Goal: Task Accomplishment & Management: Use online tool/utility

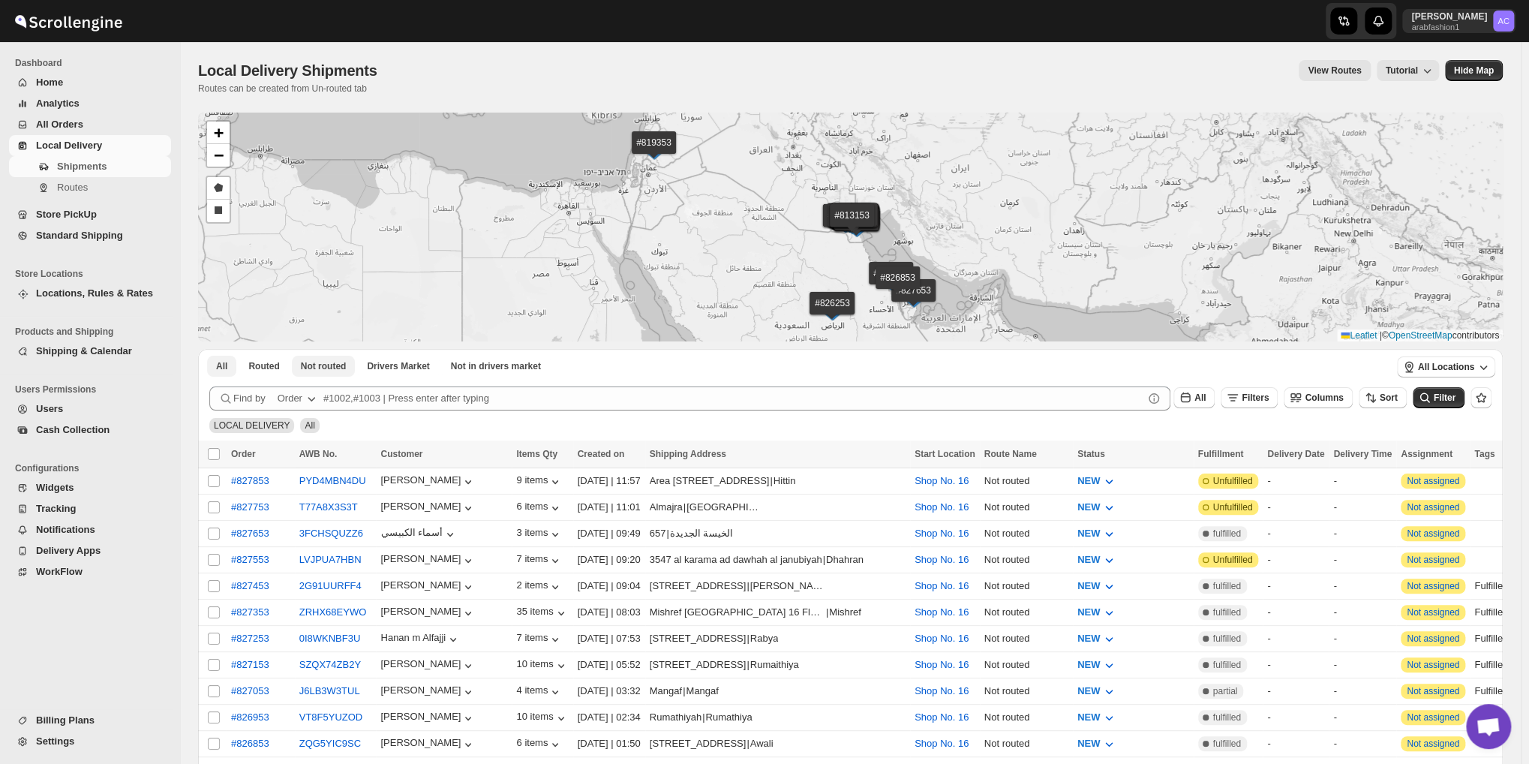
scroll to position [1783, 0]
click at [336, 364] on span "Not routed" at bounding box center [324, 366] width 46 height 12
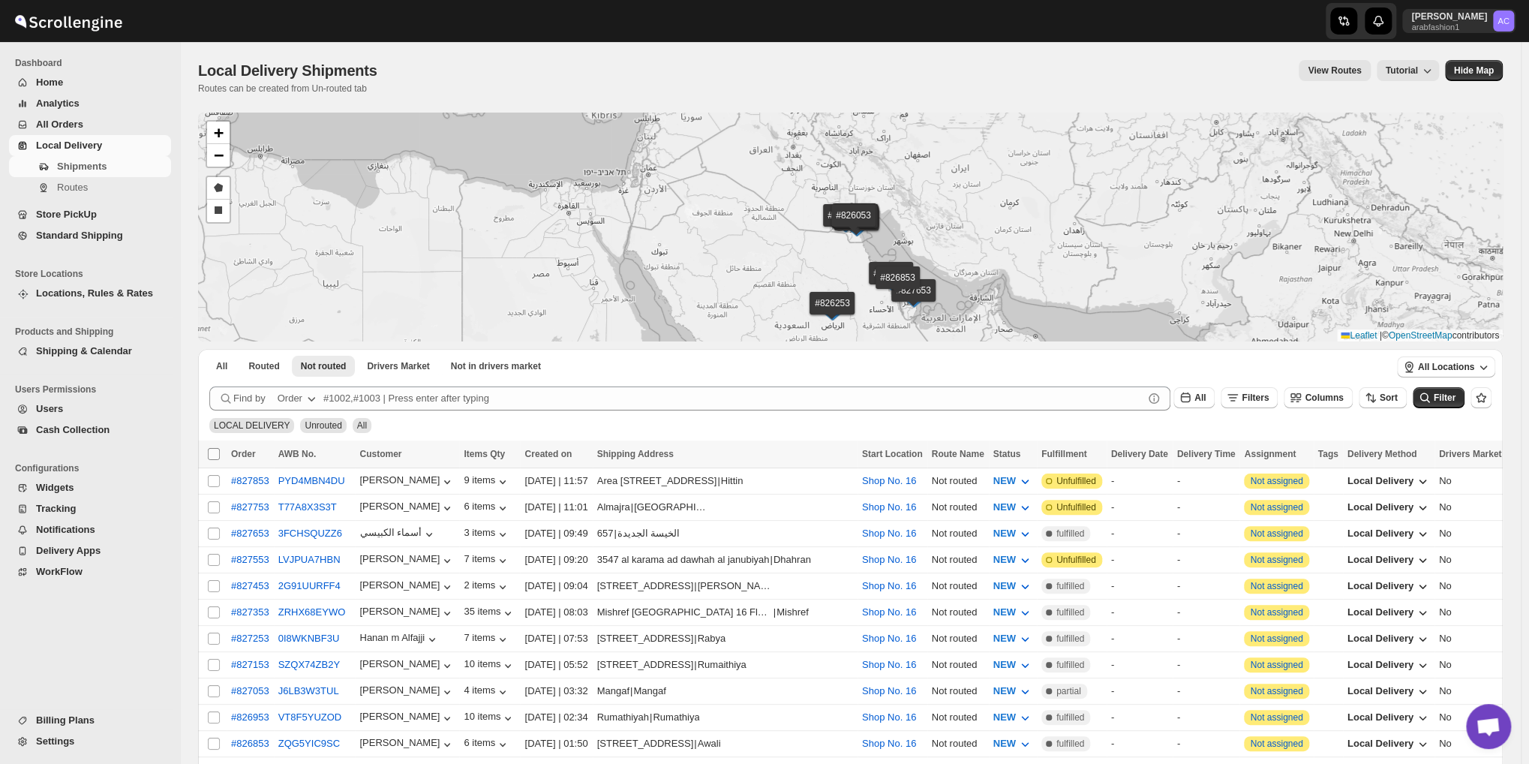
click at [215, 454] on input "Select all shipments" at bounding box center [214, 454] width 12 height 12
checkbox input "true"
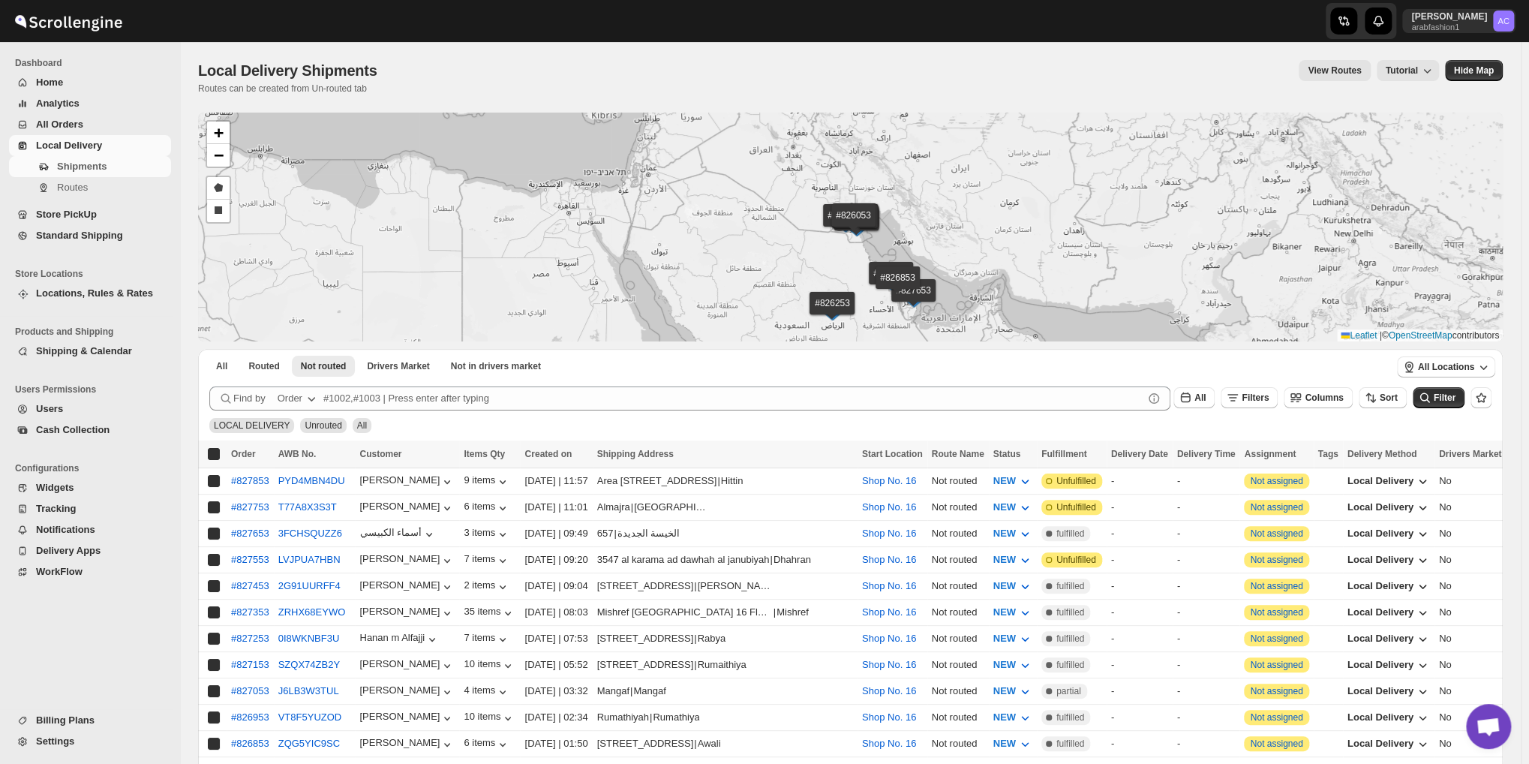
checkbox input "true"
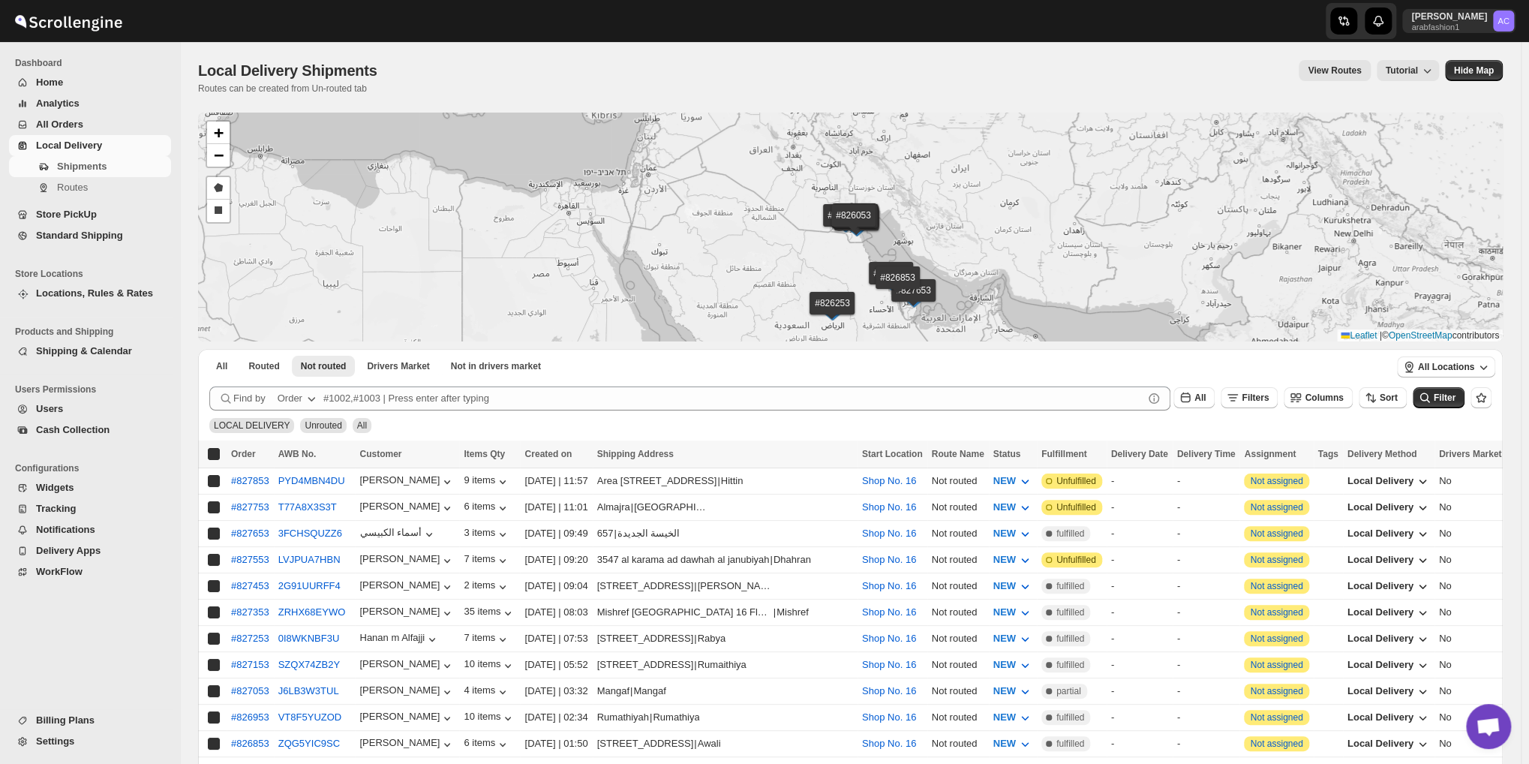
checkbox input "true"
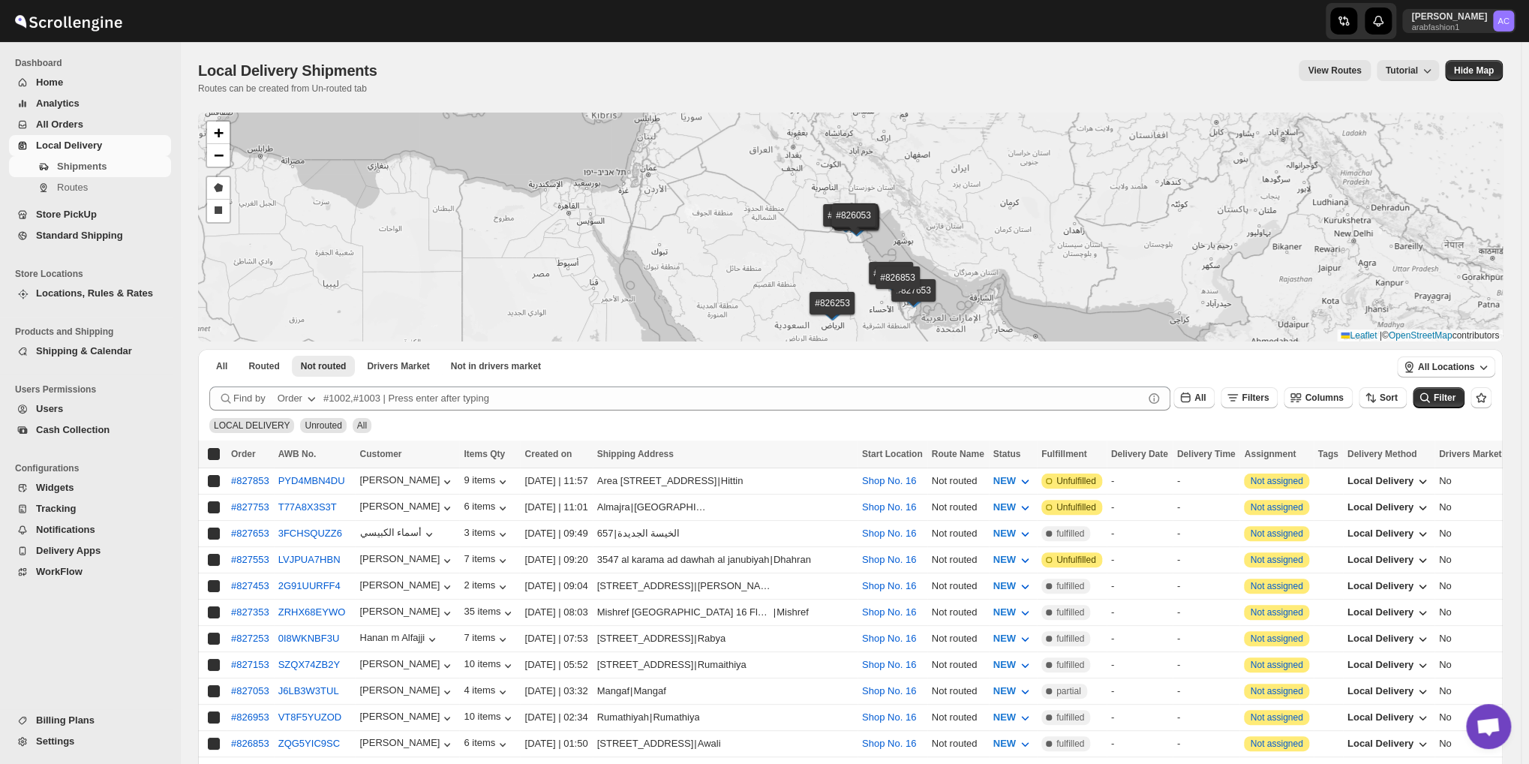
checkbox input "true"
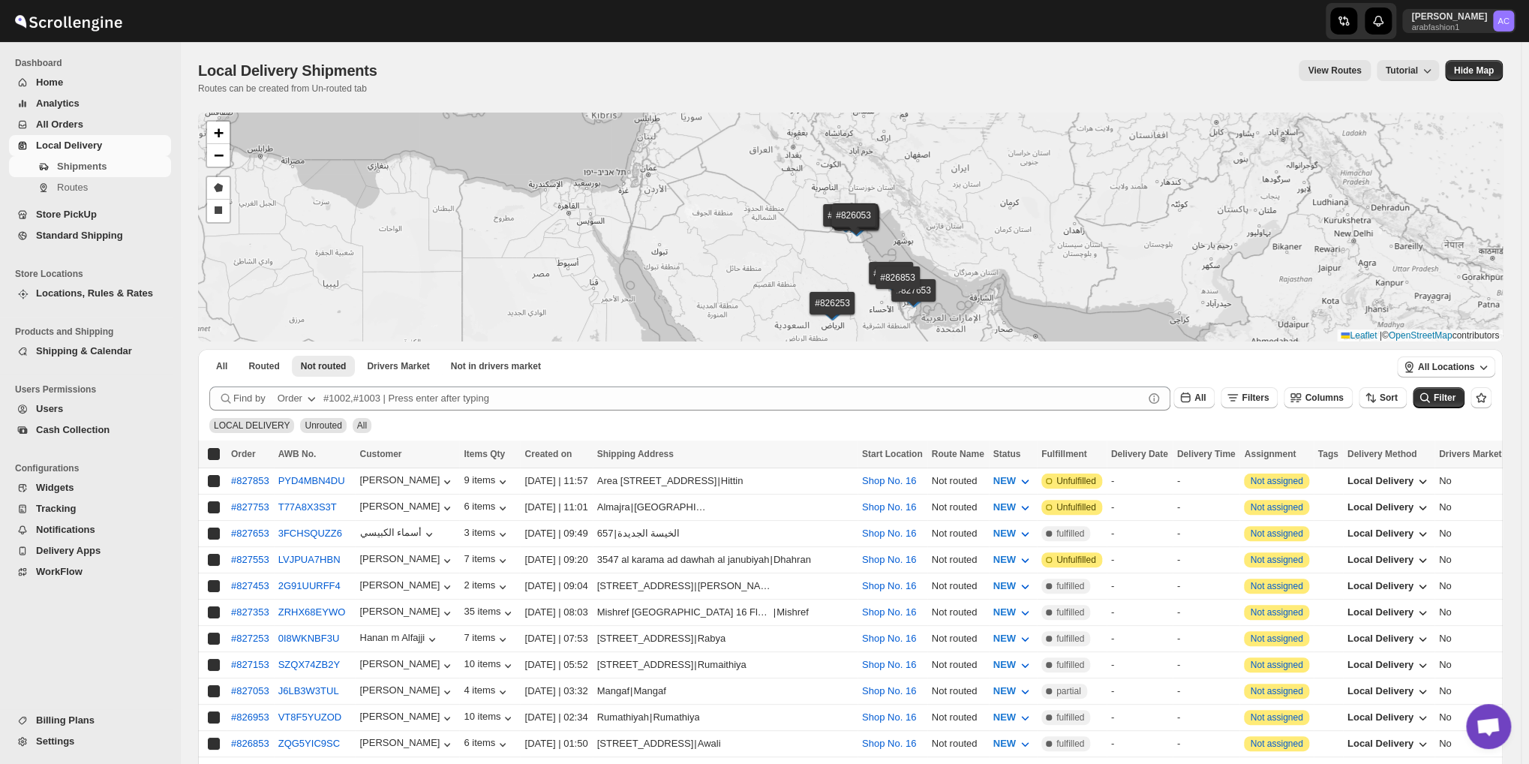
checkbox input "true"
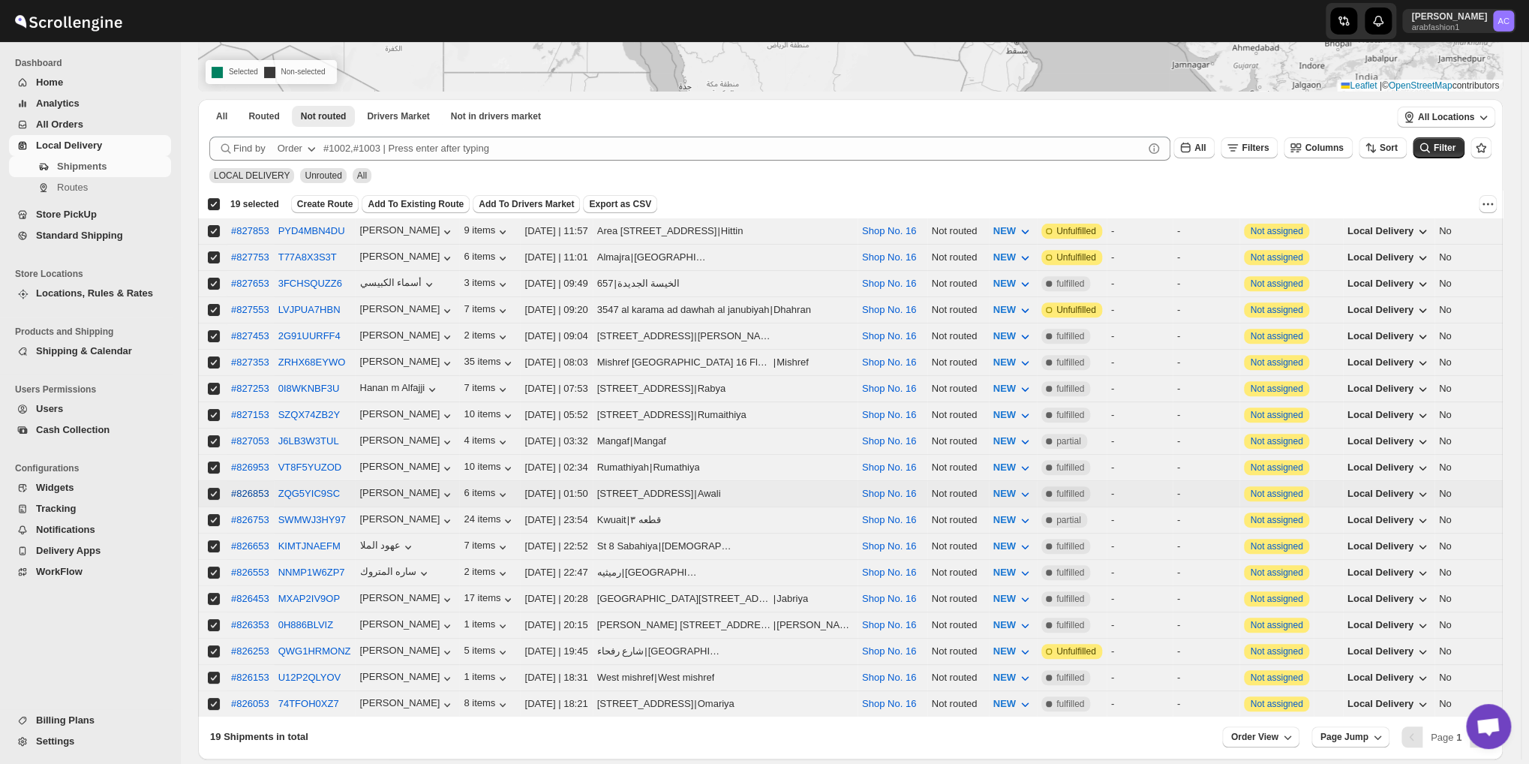
scroll to position [306, 0]
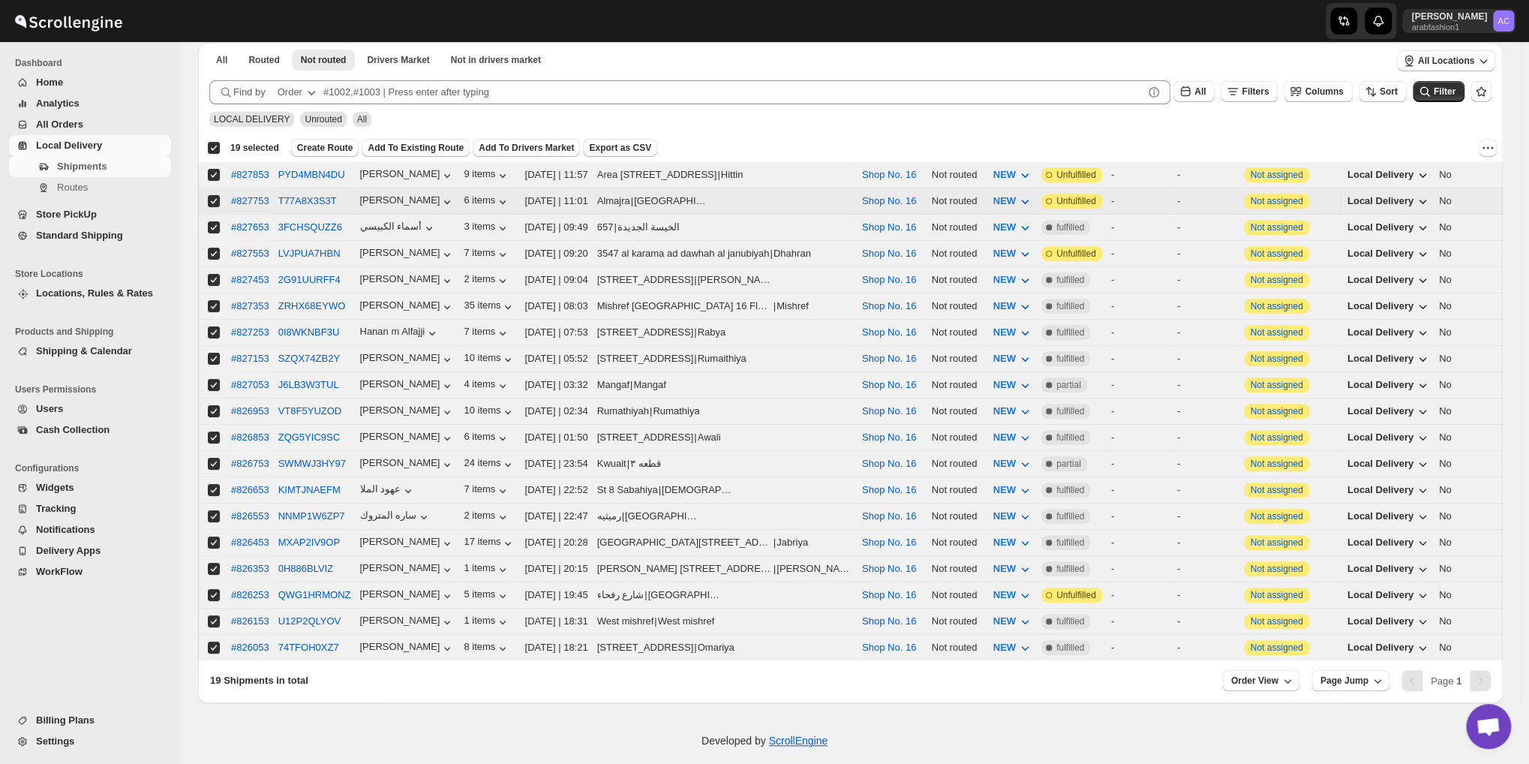
click at [212, 199] on input "Select shipment" at bounding box center [214, 201] width 12 height 12
checkbox input "false"
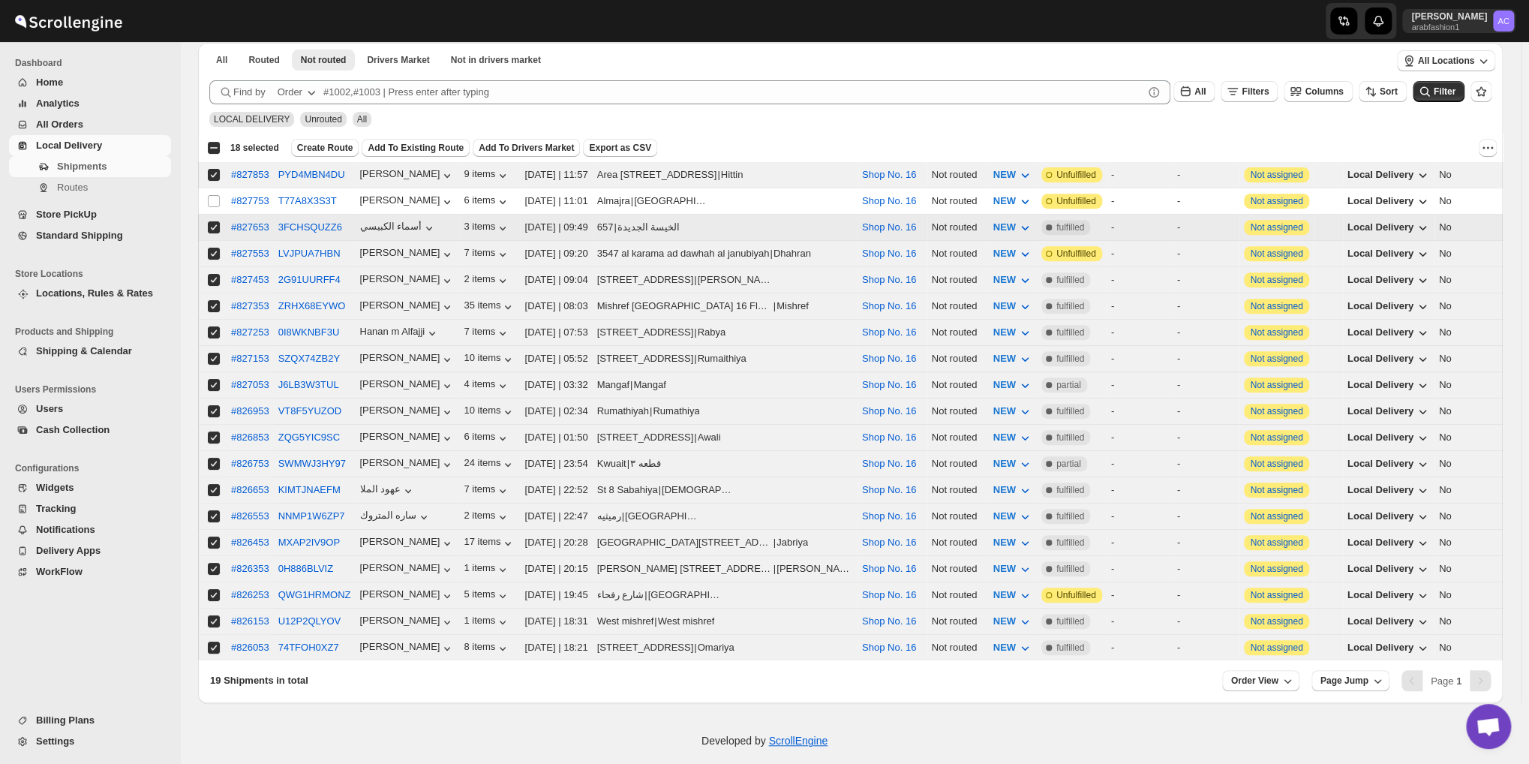
click at [211, 221] on input "Select shipment" at bounding box center [214, 227] width 12 height 12
checkbox input "false"
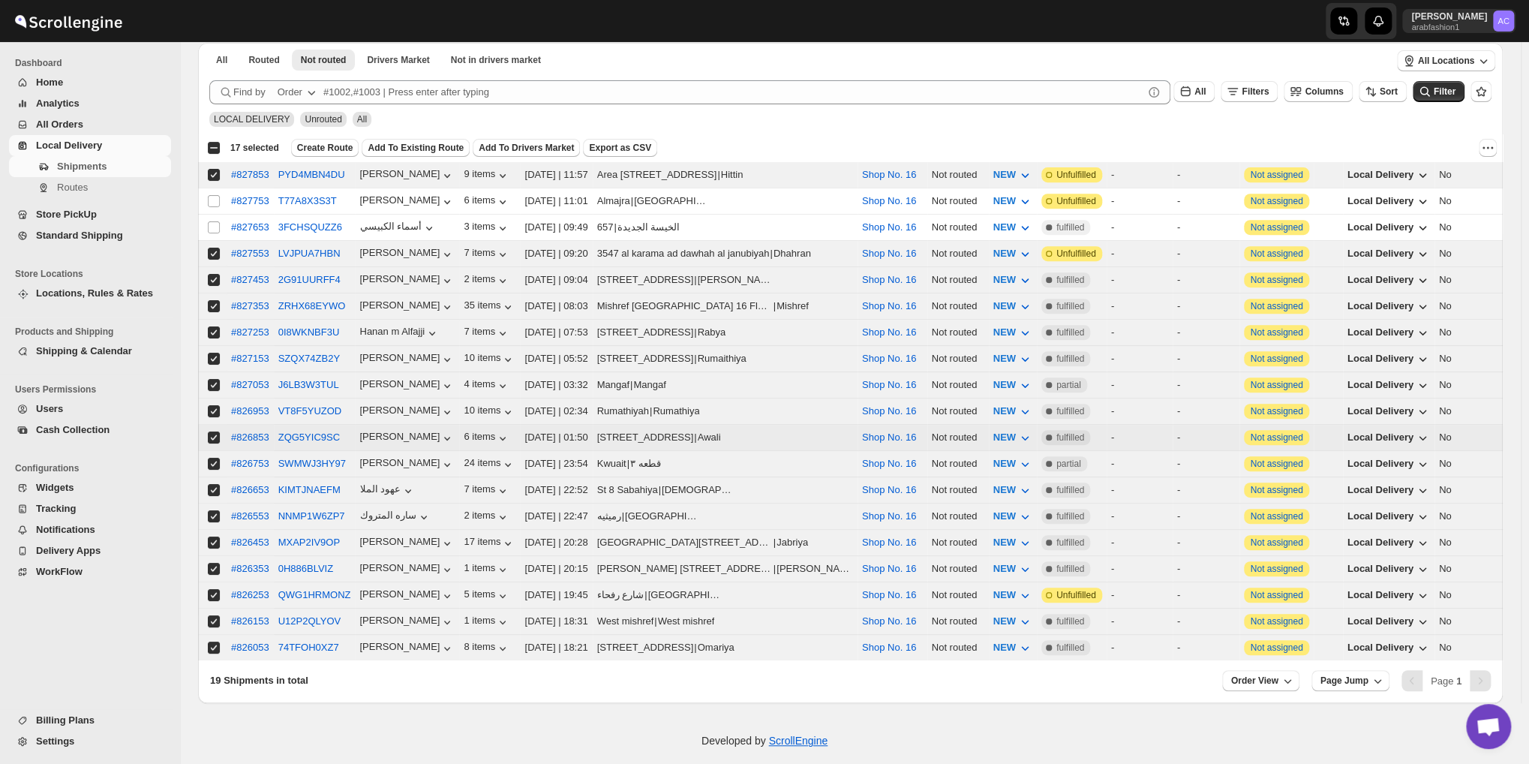
click at [214, 431] on input "Select shipment" at bounding box center [214, 437] width 12 height 12
checkbox input "false"
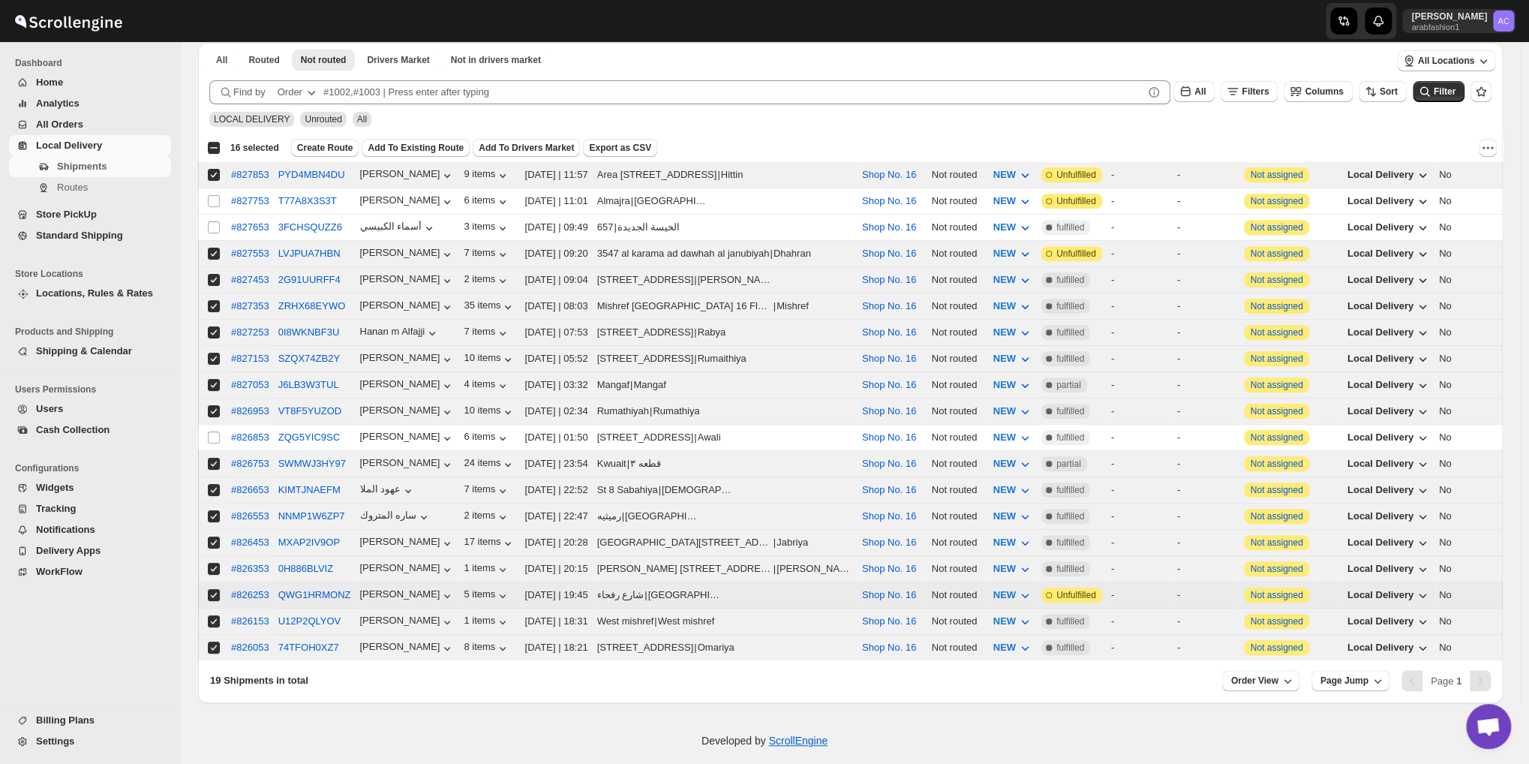
click at [209, 589] on input "Select shipment" at bounding box center [214, 595] width 12 height 12
checkbox input "false"
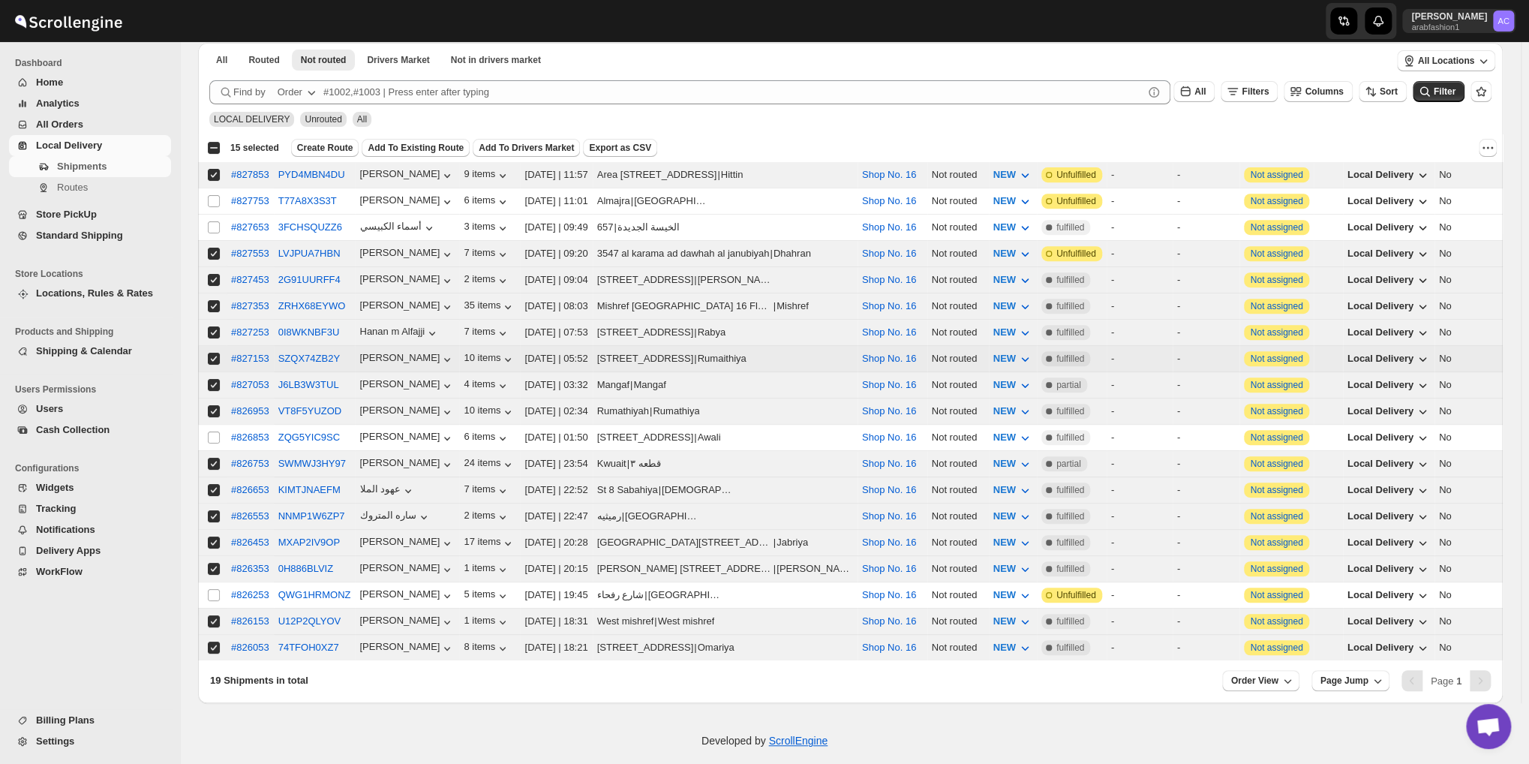
scroll to position [182, 0]
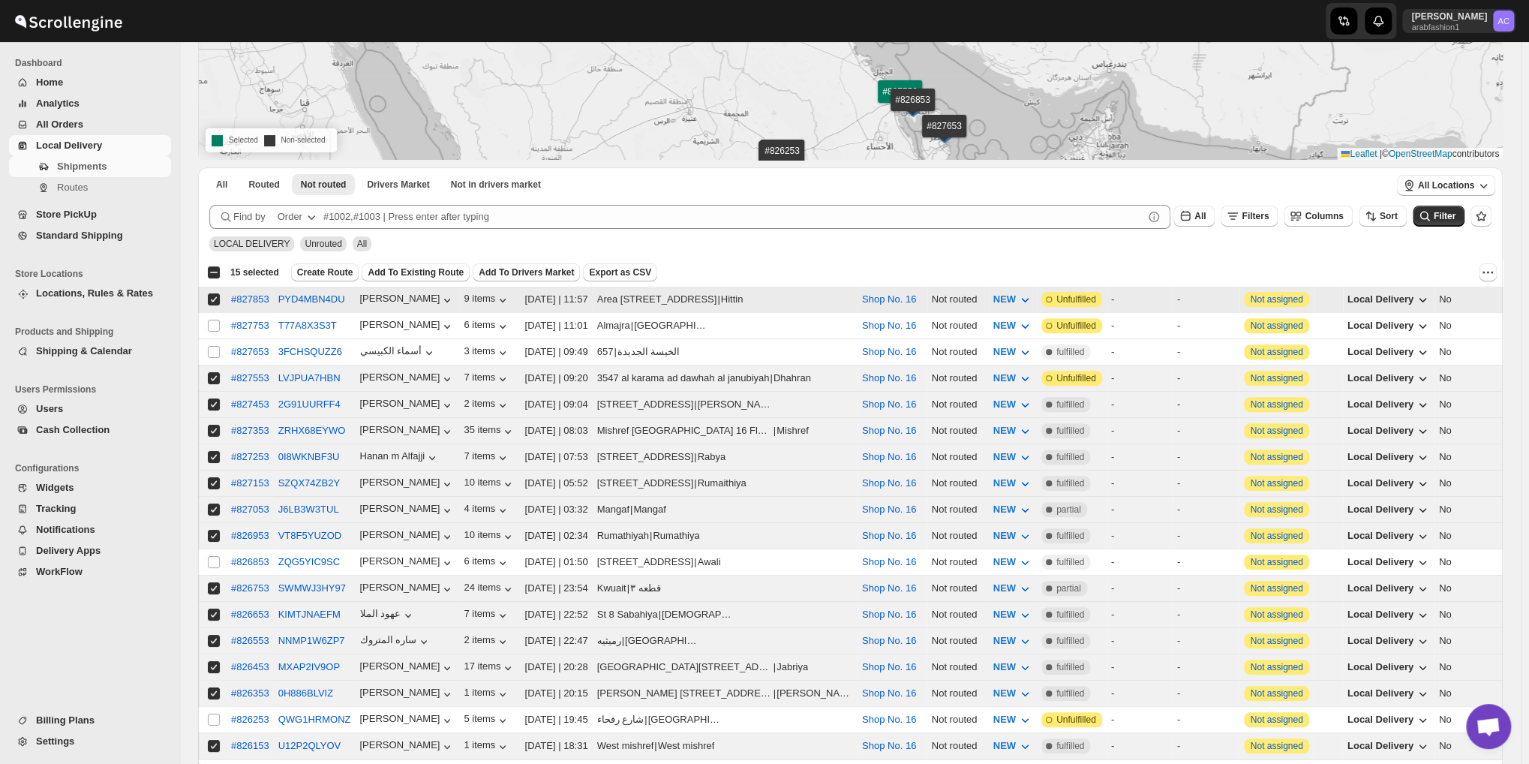
click at [214, 295] on input "Select shipment" at bounding box center [214, 299] width 12 height 12
checkbox input "false"
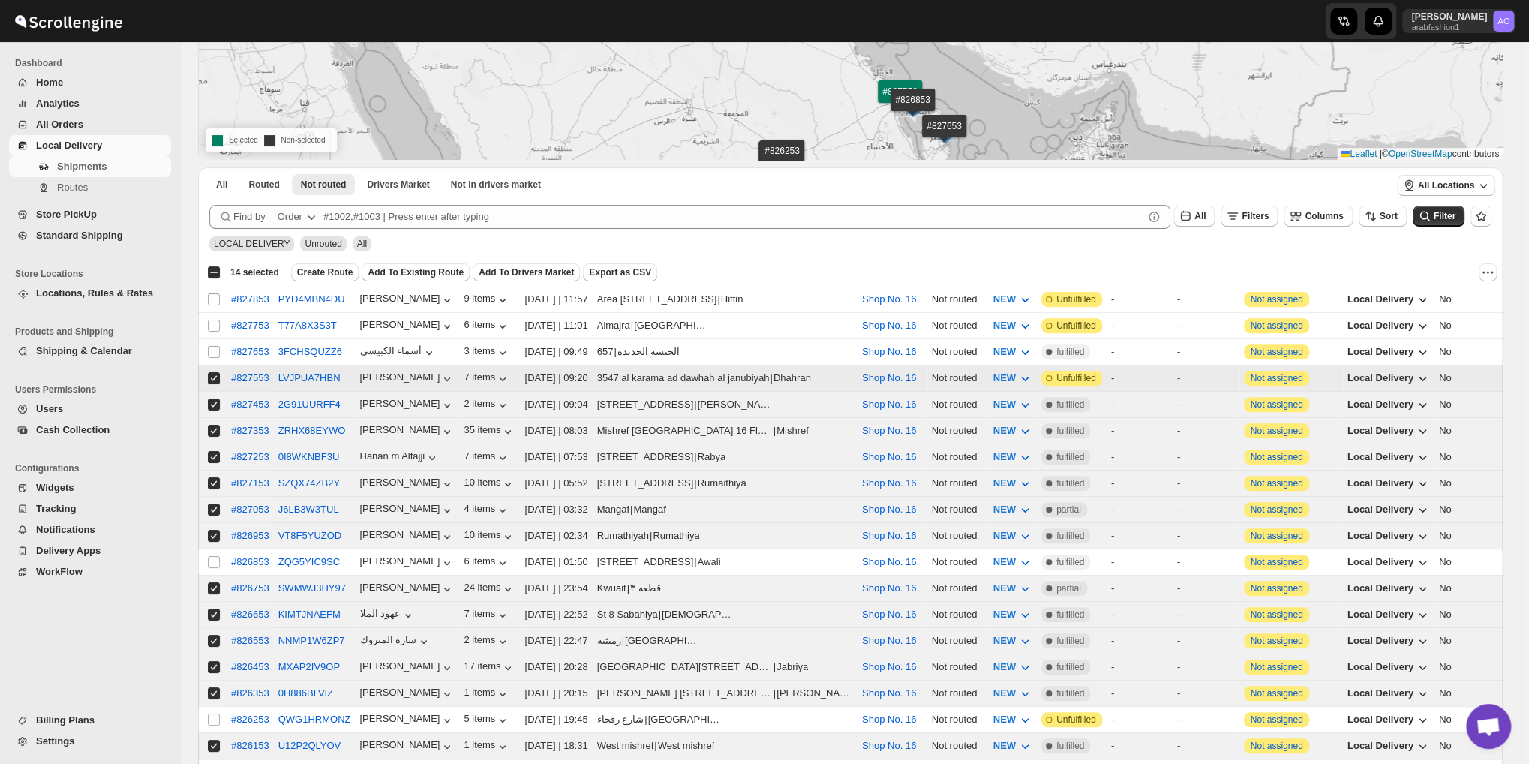
click at [213, 372] on input "Select shipment" at bounding box center [214, 378] width 12 height 12
checkbox input "false"
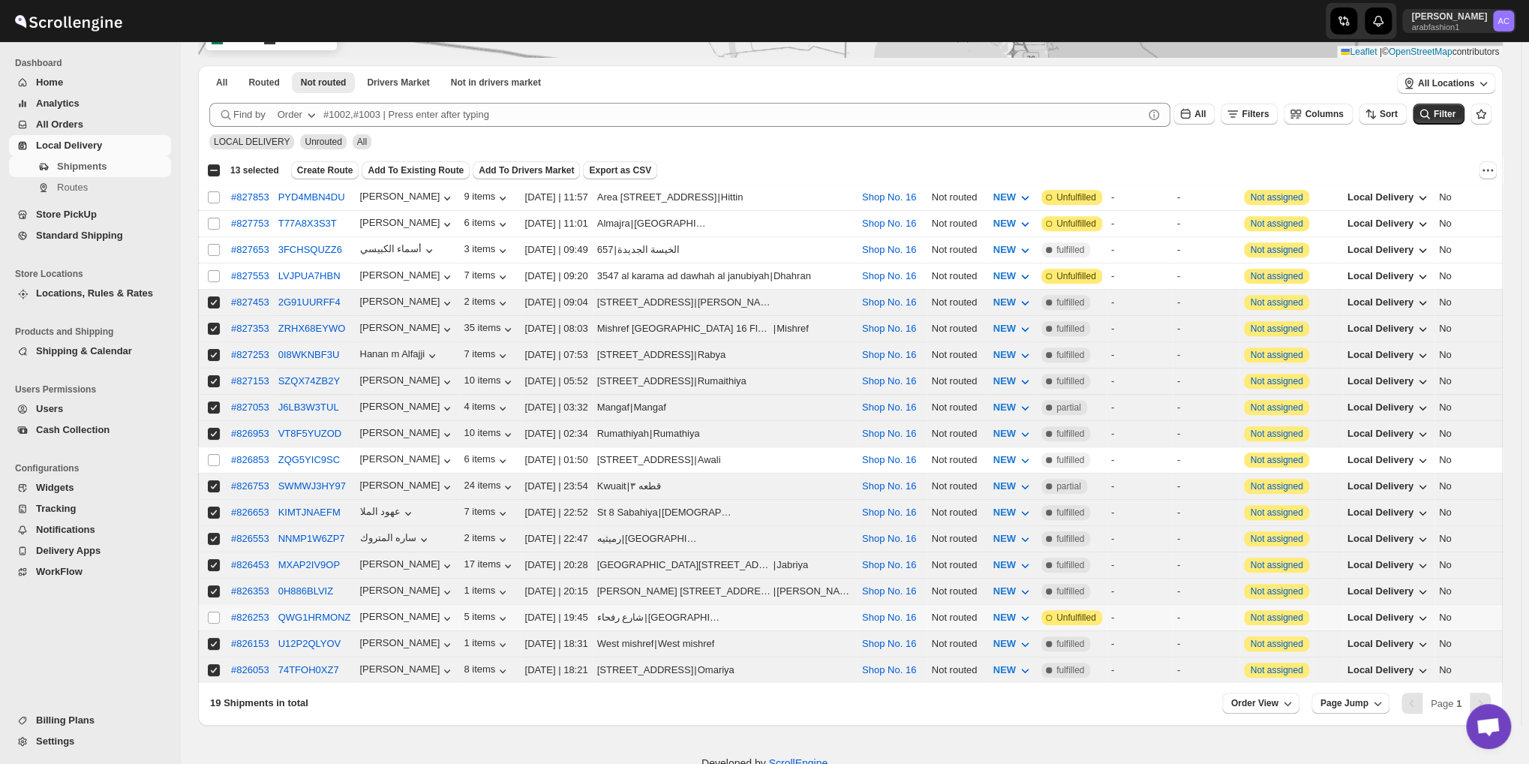
scroll to position [306, 0]
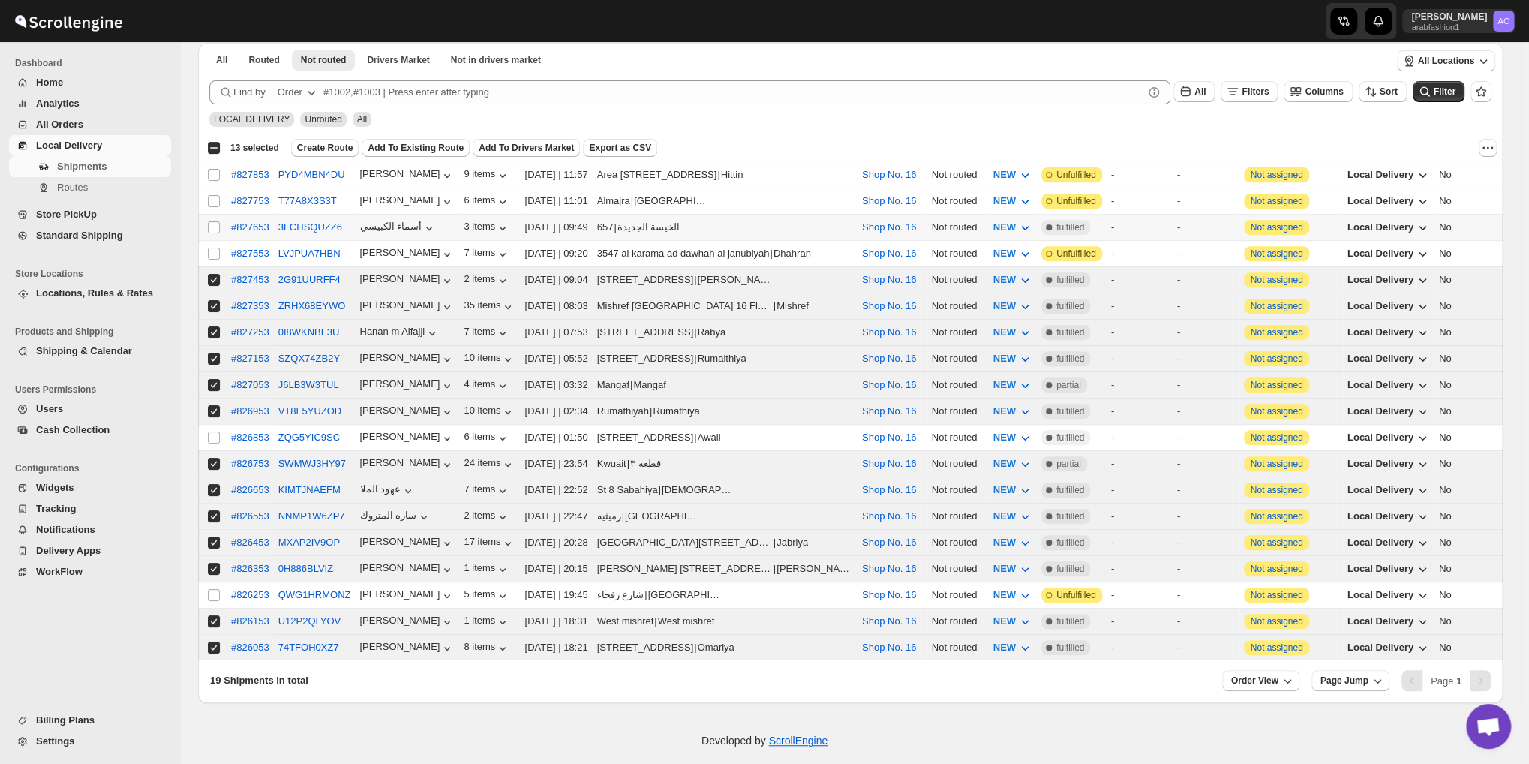
click at [299, 226] on tbody "Select shipment #827853 PYD4MBN4DU [PERSON_NAME] 9 items [DATE] | 11:57 Area [G…" at bounding box center [899, 411] width 1402 height 499
click at [314, 154] on button "Create Route" at bounding box center [325, 148] width 68 height 18
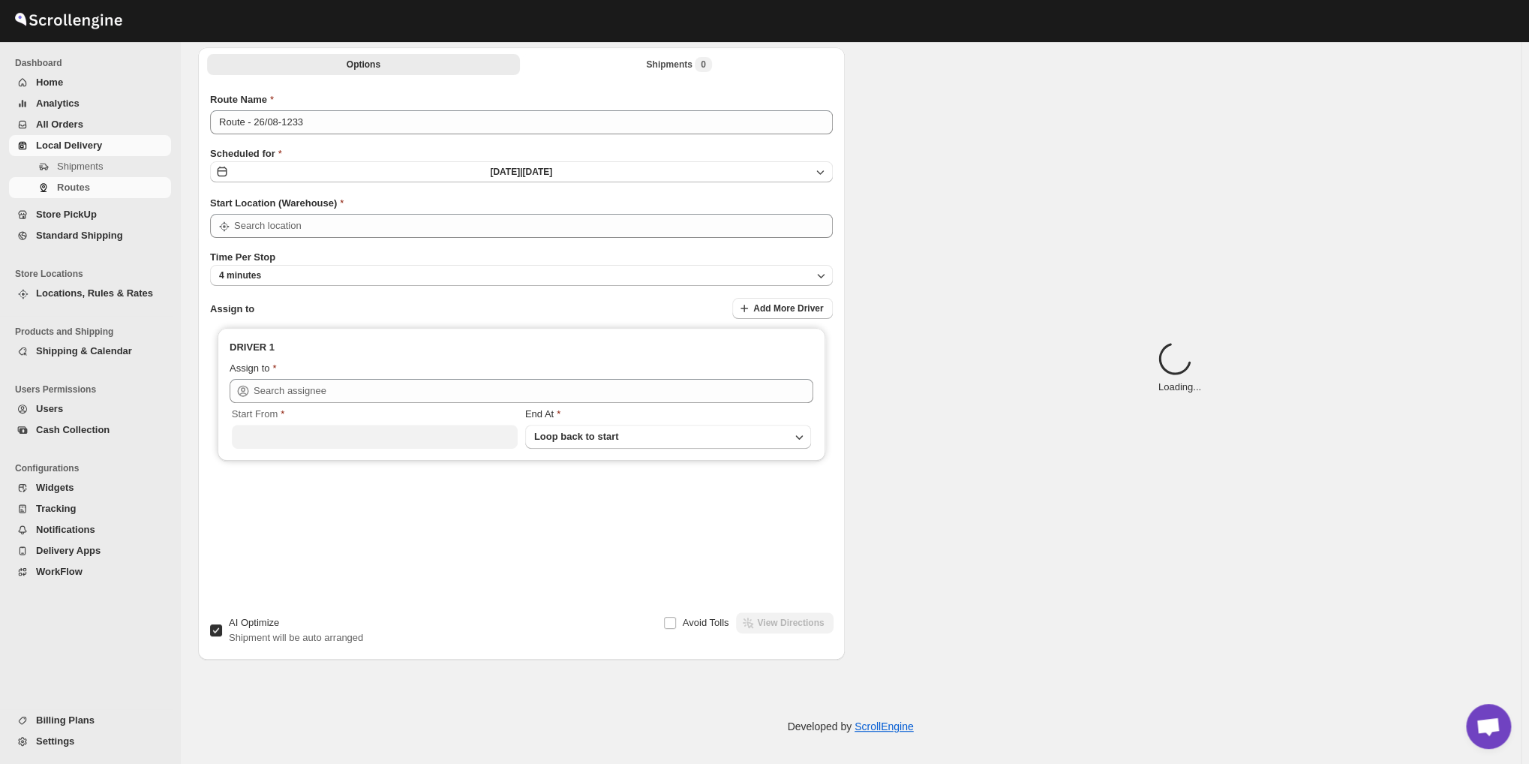
type input "Shop No. 16"
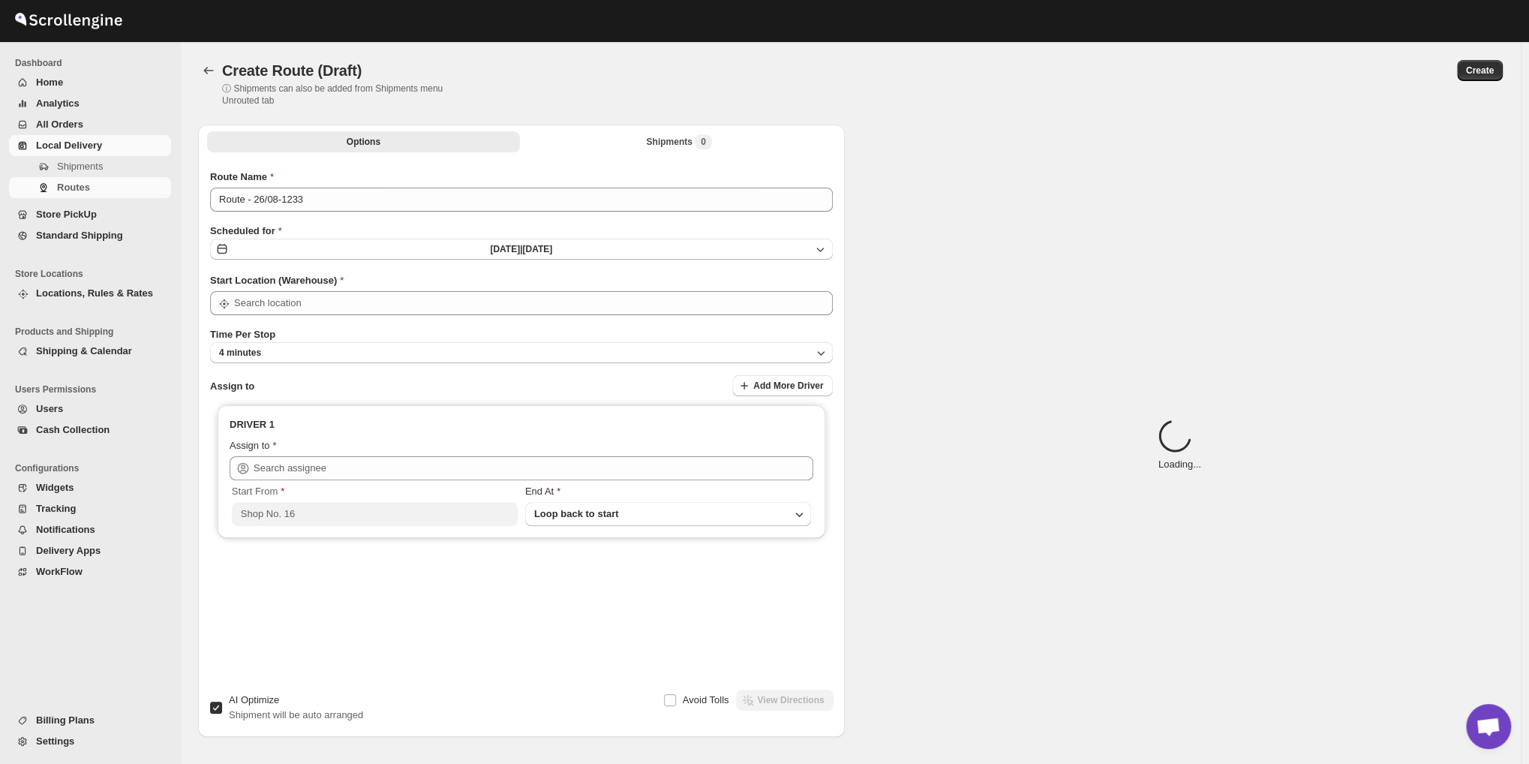
type input "Shop No. 16"
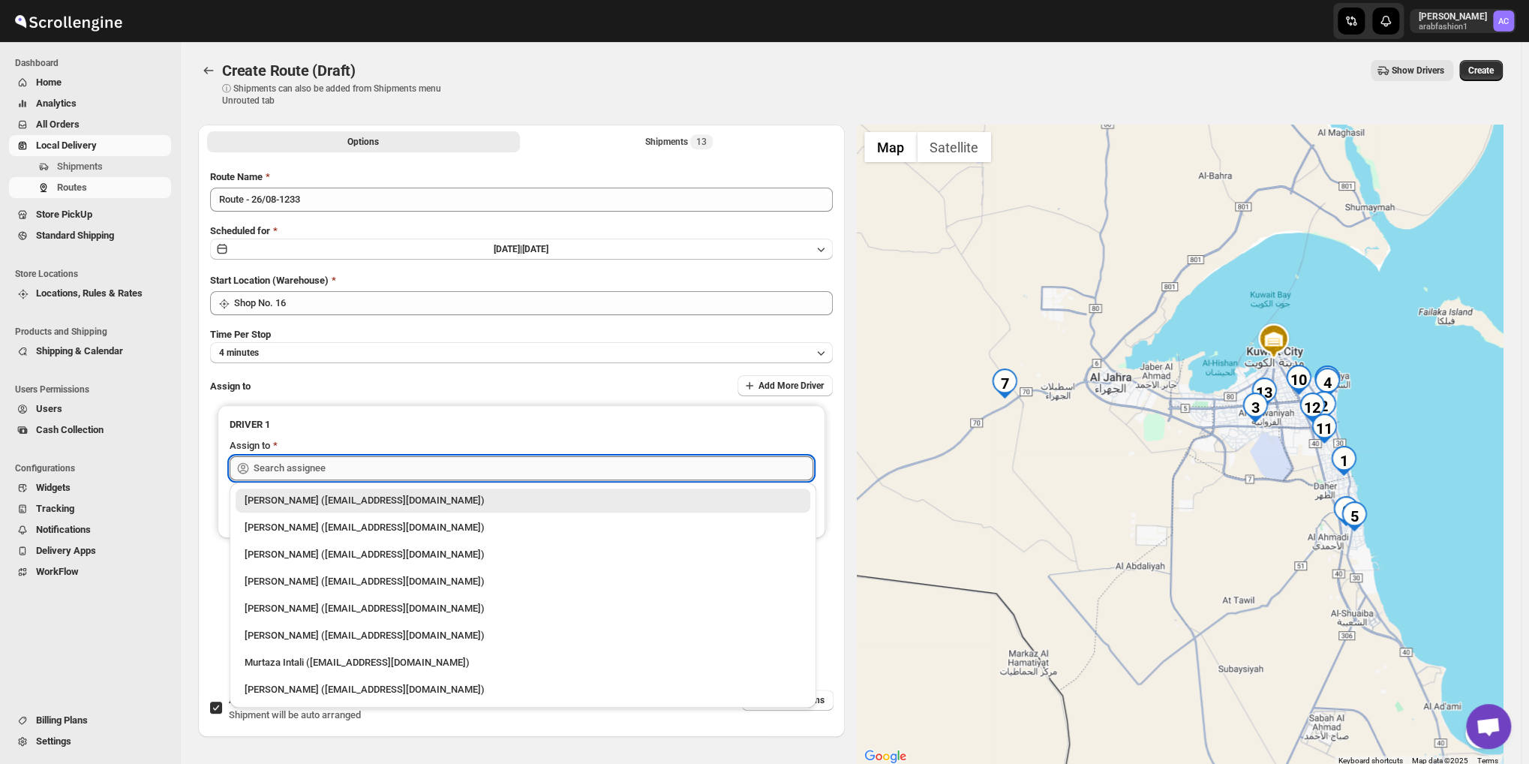
click at [566, 472] on input "text" at bounding box center [534, 468] width 560 height 24
click at [317, 682] on div "[PERSON_NAME] ([EMAIL_ADDRESS][DOMAIN_NAME])" at bounding box center [523, 689] width 557 height 15
type input "[PERSON_NAME] ([EMAIL_ADDRESS][DOMAIN_NAME])"
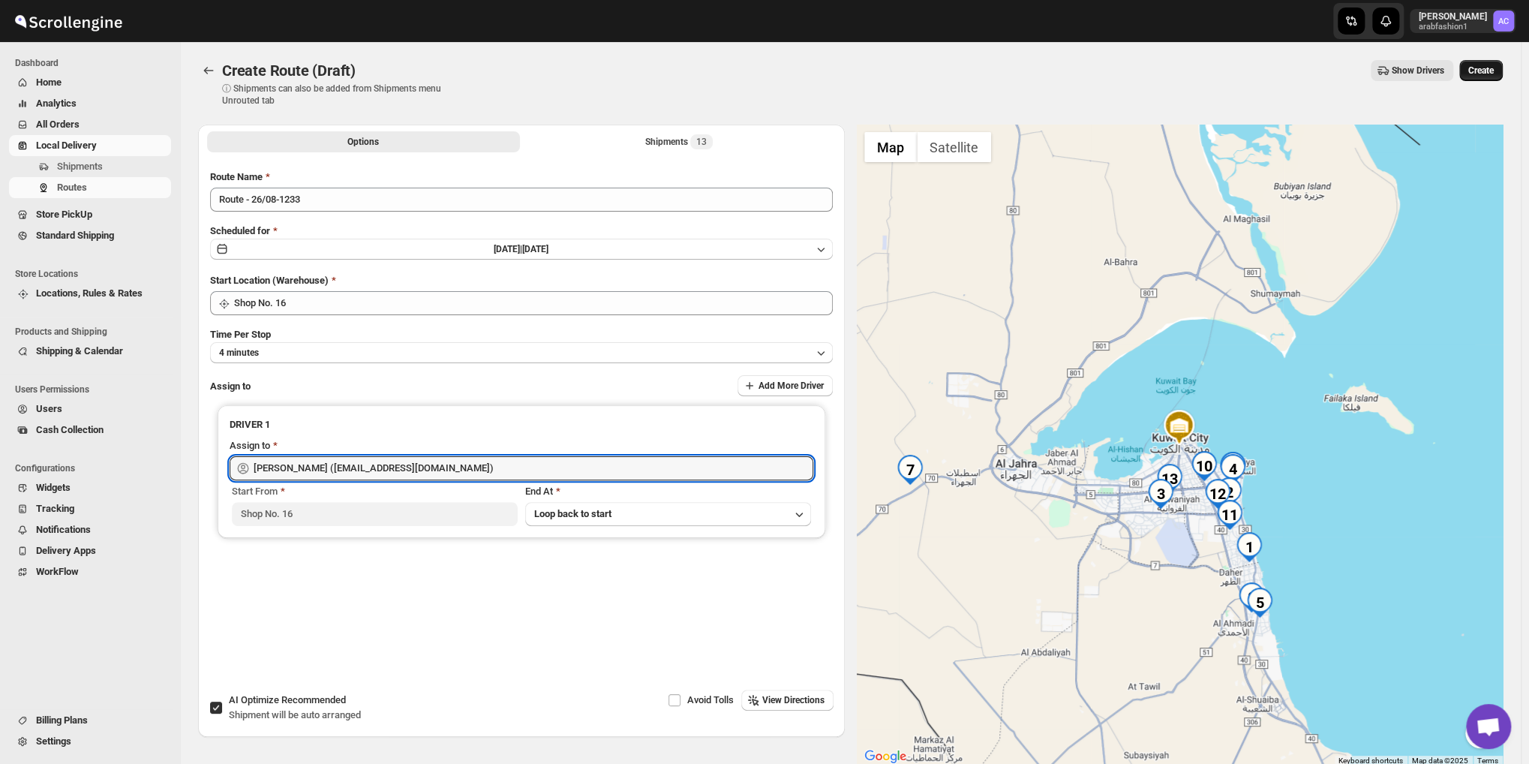
click at [1479, 65] on span "Create" at bounding box center [1481, 71] width 26 height 12
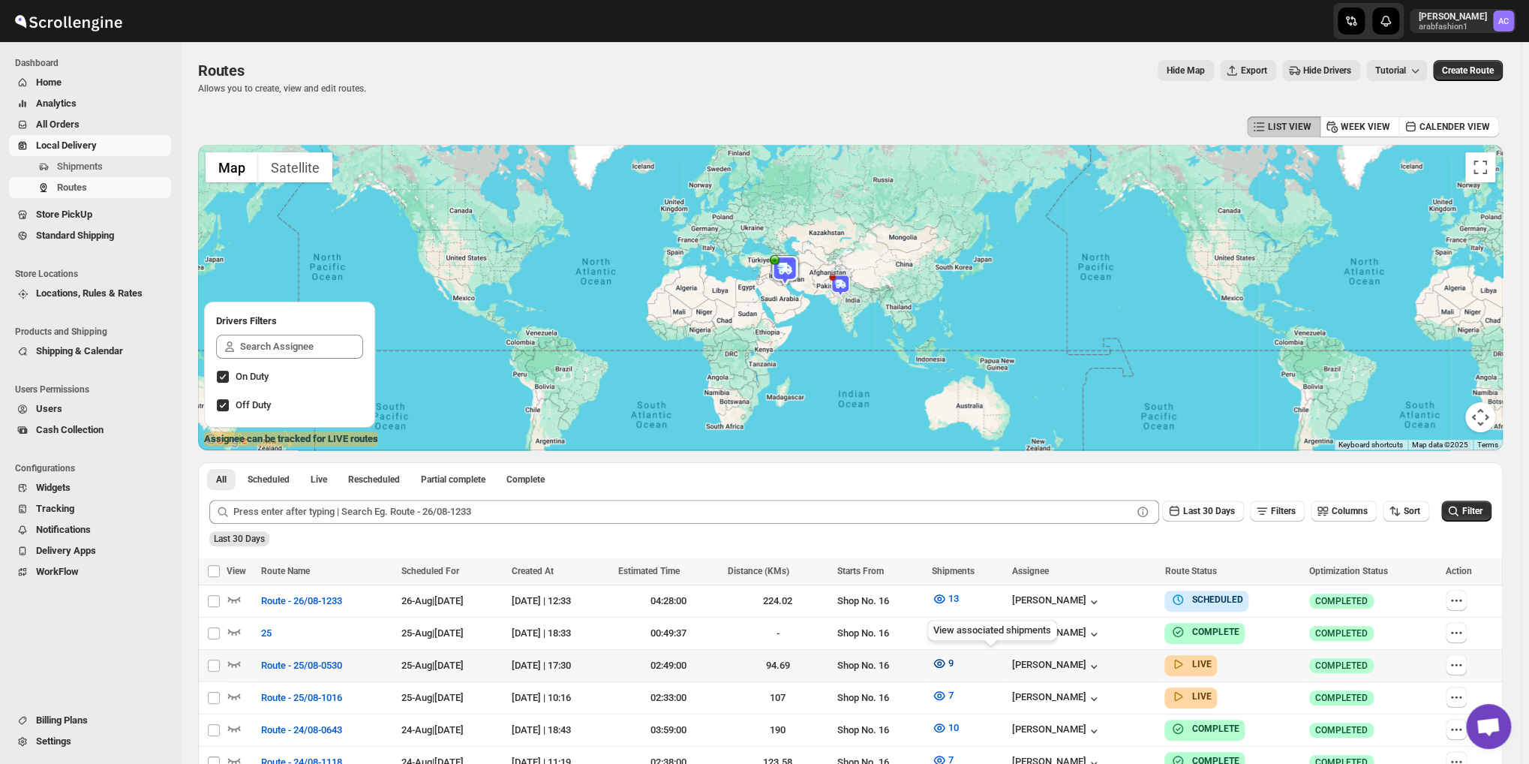
click at [962, 662] on button "9" at bounding box center [943, 663] width 40 height 24
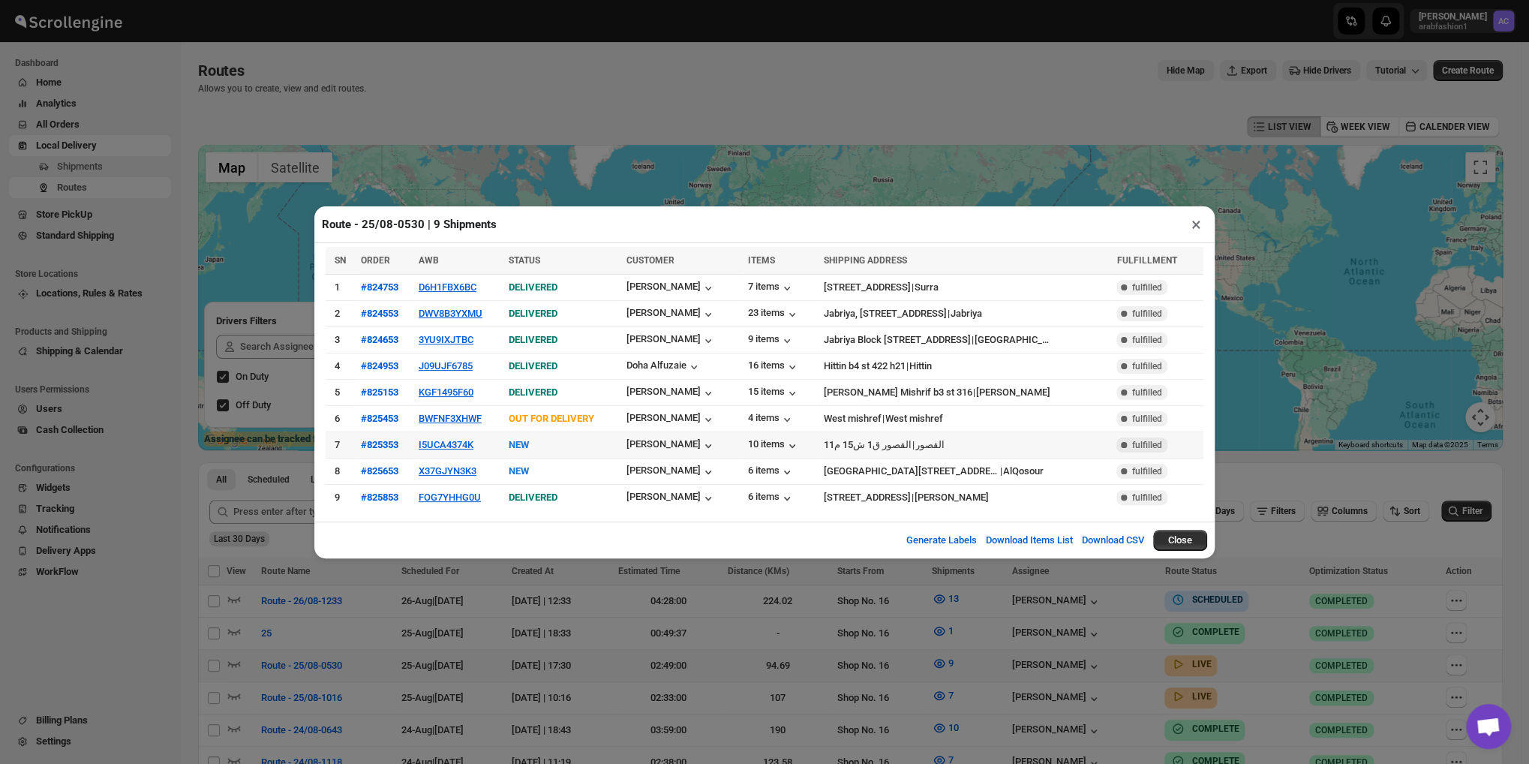
drag, startPoint x: 1023, startPoint y: 478, endPoint x: 798, endPoint y: 446, distance: 227.3
click at [798, 446] on tbody "1 #824753 D6H1FBX6BC DELIVERED Hessa Alsabah 7 items Street 7 Block 3 | Surra C…" at bounding box center [765, 392] width 878 height 236
click at [885, 412] on div "West mishref" at bounding box center [914, 418] width 58 height 15
drag, startPoint x: 941, startPoint y: 422, endPoint x: 815, endPoint y: 430, distance: 126.2
click at [819, 430] on td "West mishref | West mishref" at bounding box center [965, 418] width 293 height 26
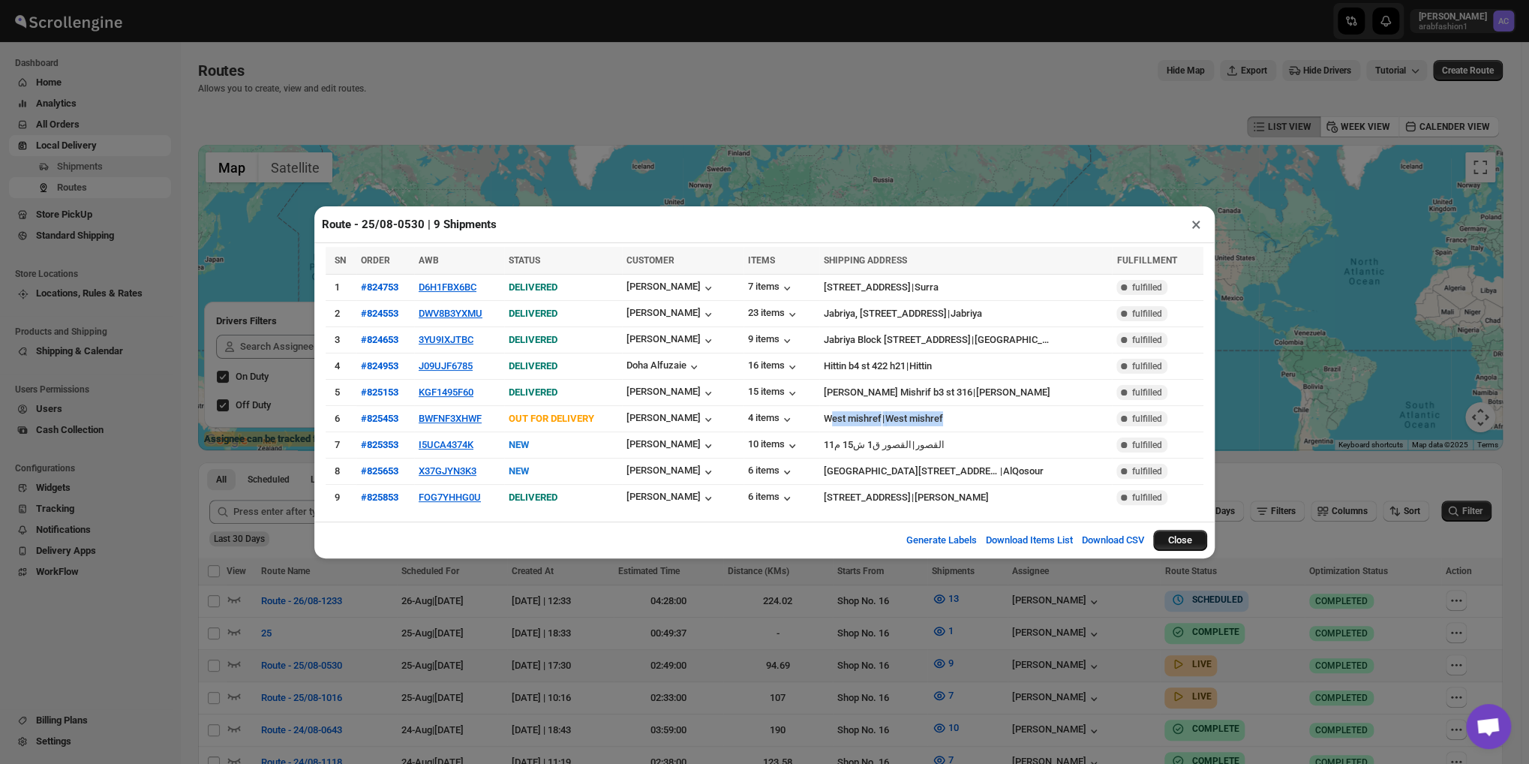
click at [1181, 538] on button "Close" at bounding box center [1180, 540] width 54 height 21
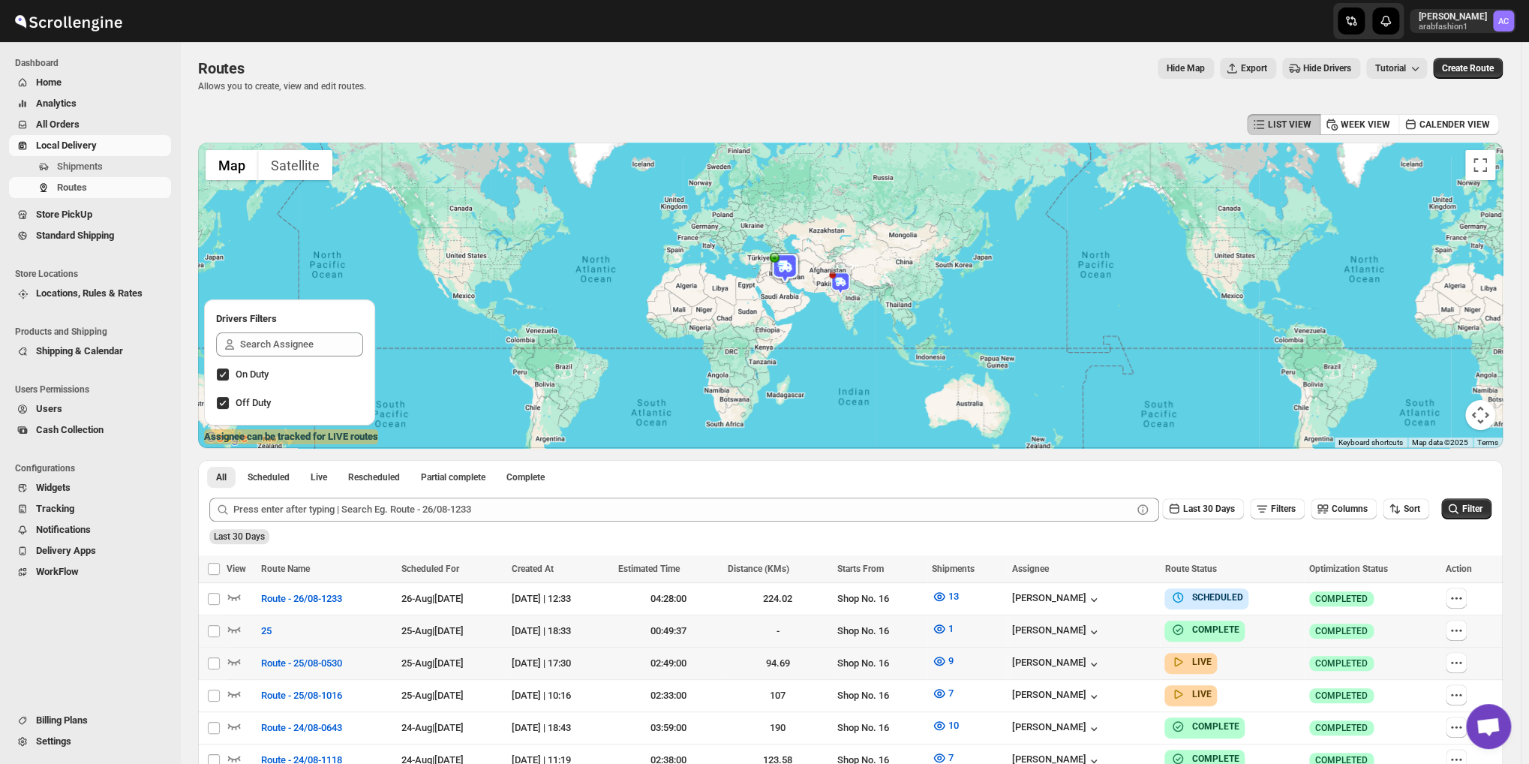
scroll to position [125, 0]
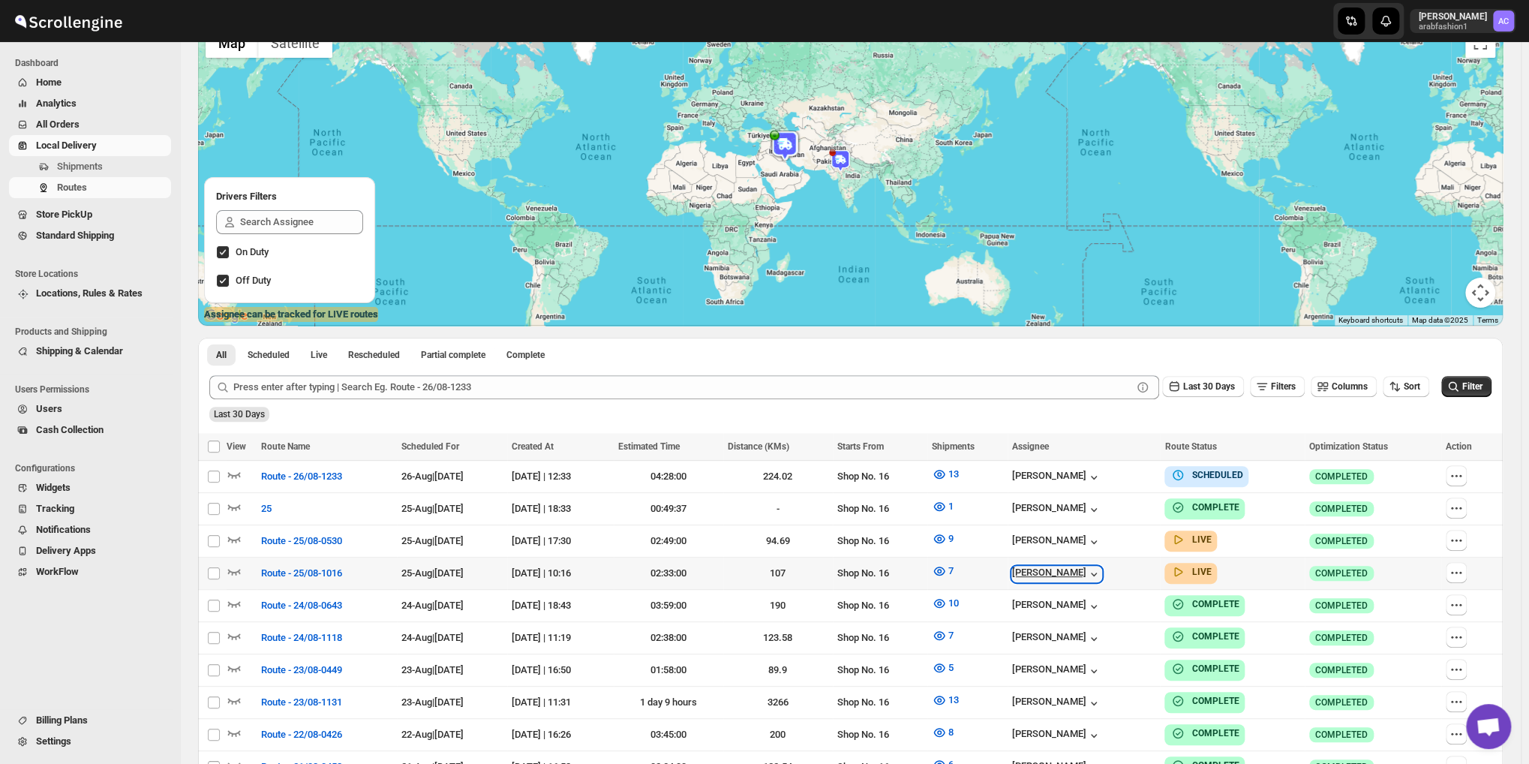
click at [1082, 575] on div "[PERSON_NAME]" at bounding box center [1056, 573] width 89 height 15
click at [285, 574] on span "Route - 25/08-1016" at bounding box center [301, 573] width 81 height 15
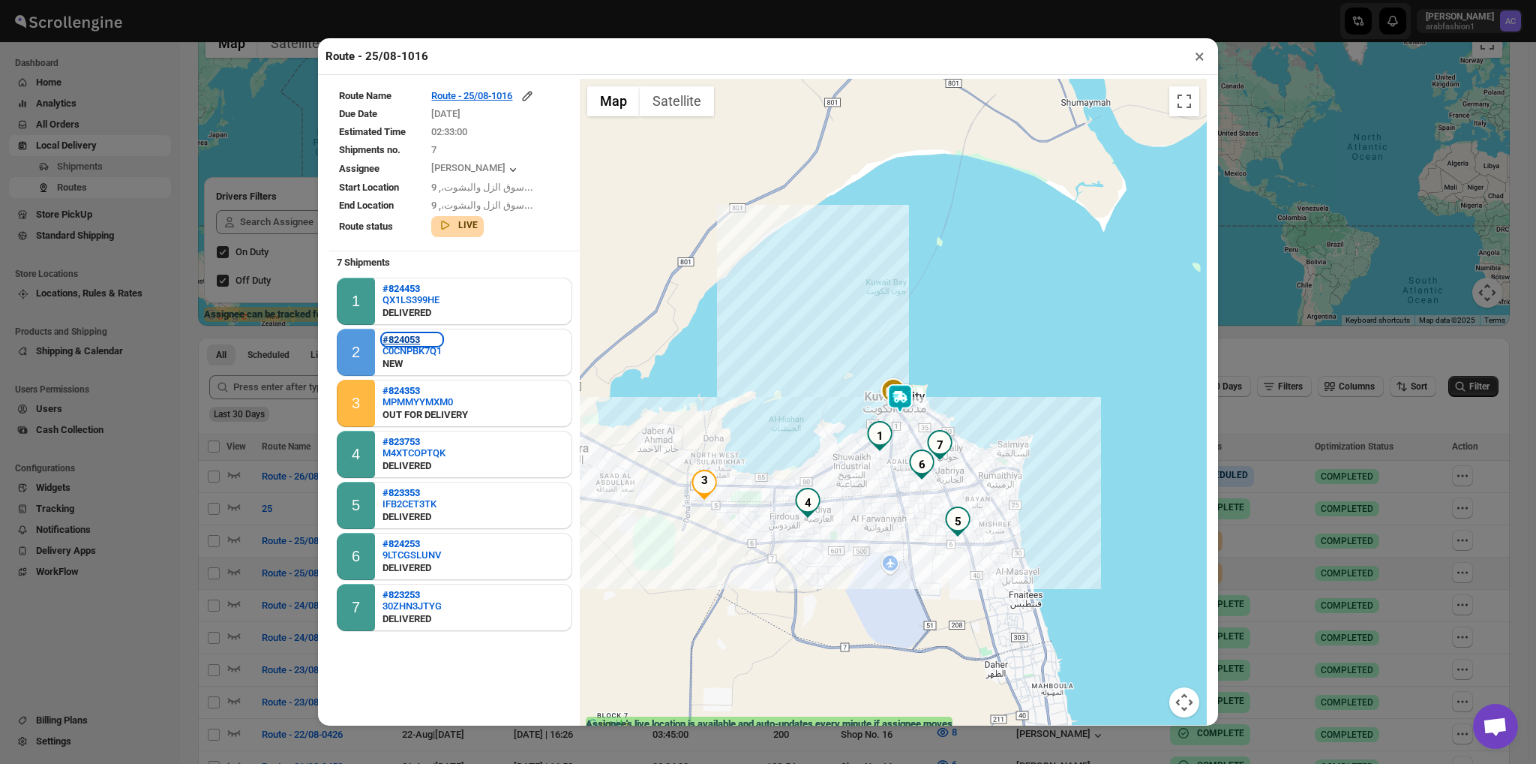
click at [420, 334] on b "#824053" at bounding box center [402, 339] width 38 height 11
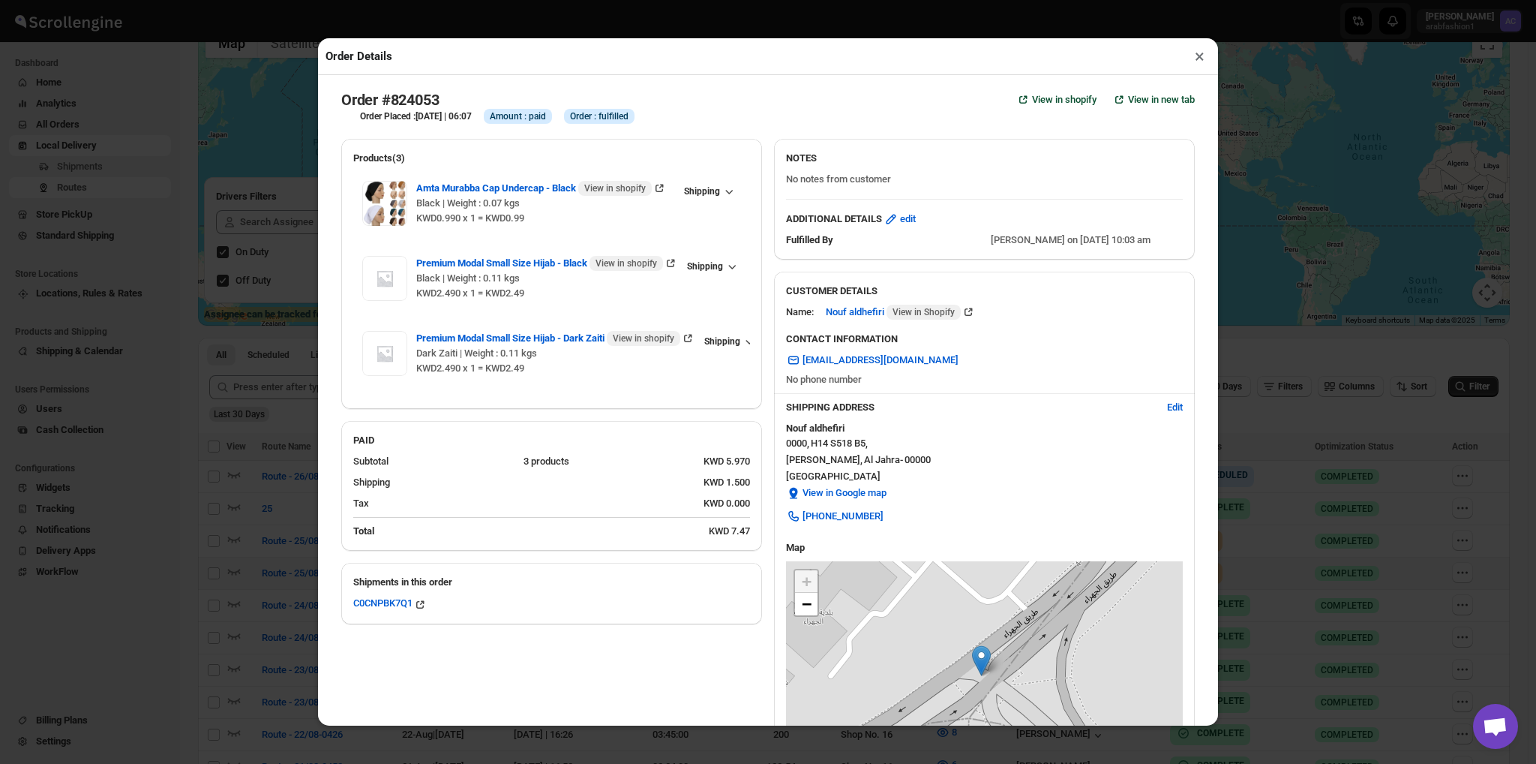
click at [1190, 58] on button "×" at bounding box center [1200, 56] width 22 height 21
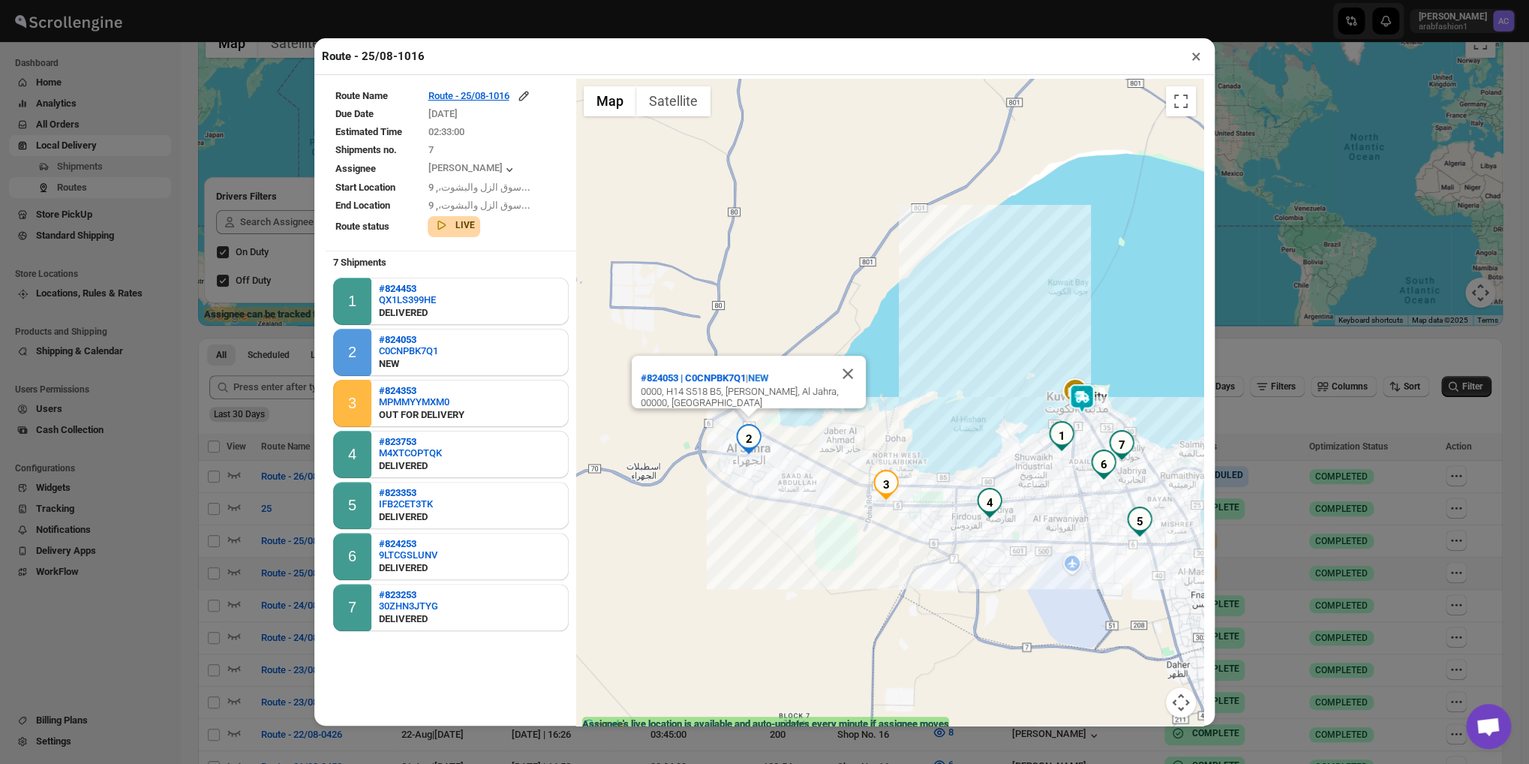
click at [871, 496] on img "3" at bounding box center [886, 485] width 30 height 30
click at [1195, 53] on button "×" at bounding box center [1196, 56] width 22 height 21
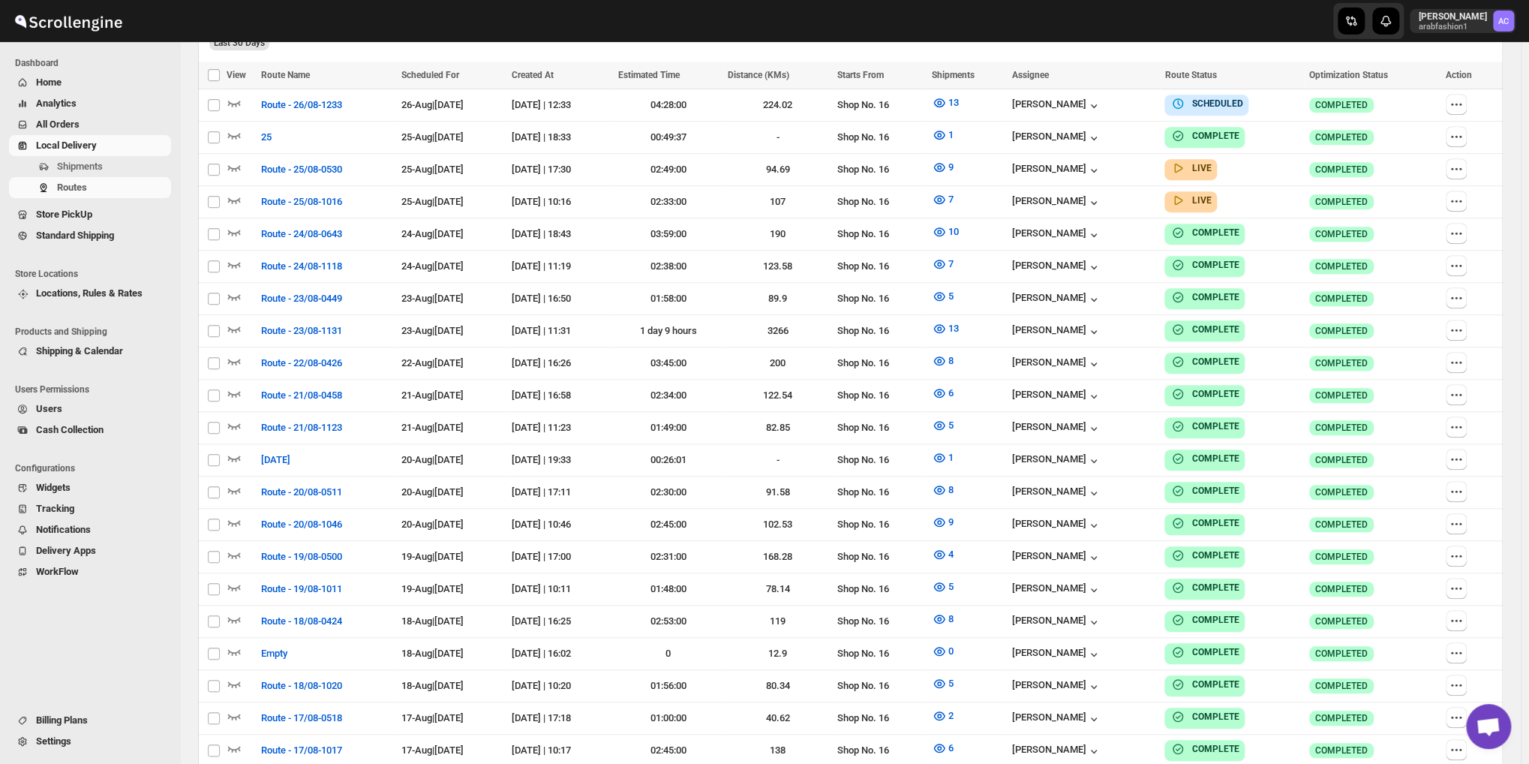
scroll to position [0, 0]
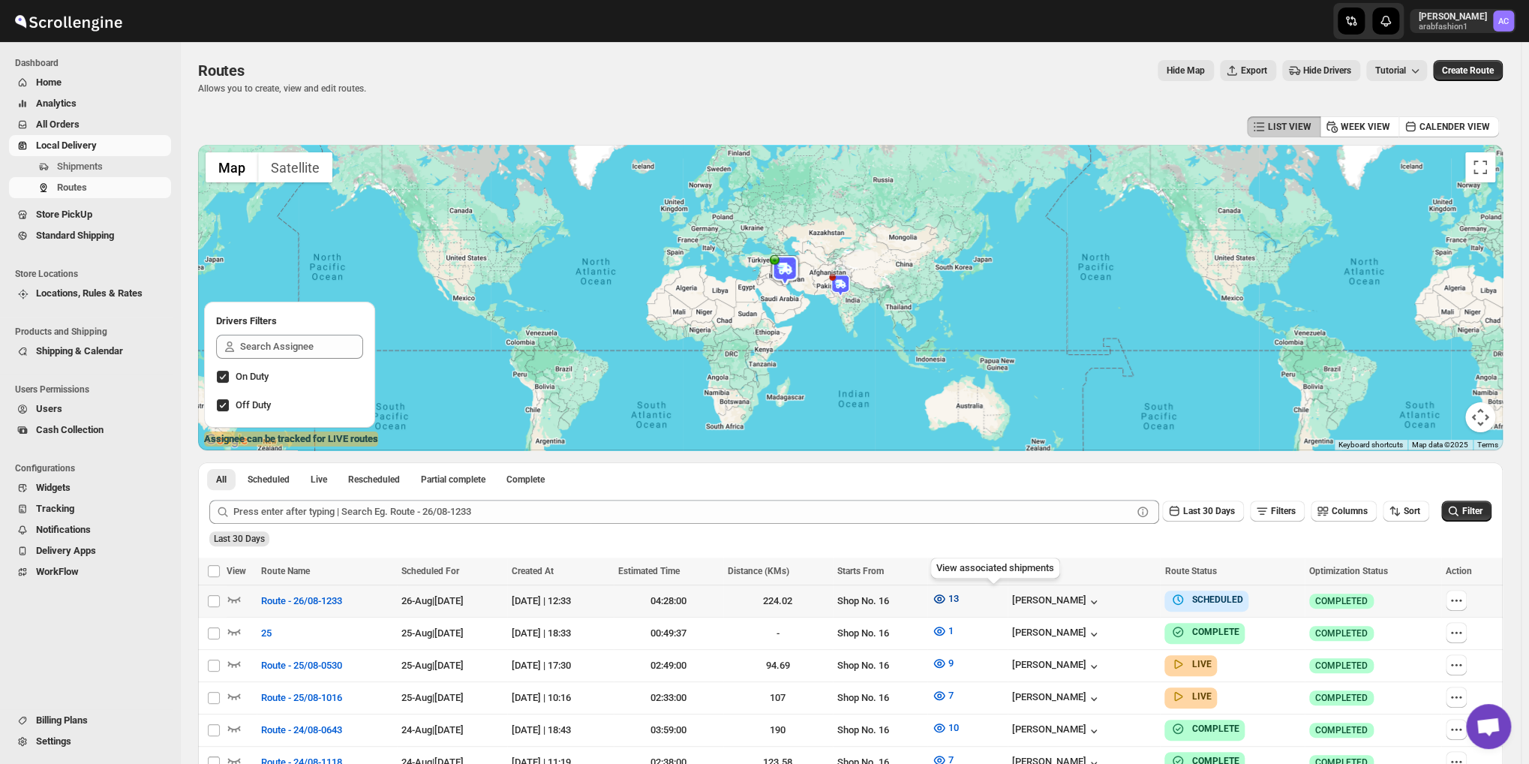
click at [959, 596] on span "13" at bounding box center [953, 598] width 11 height 11
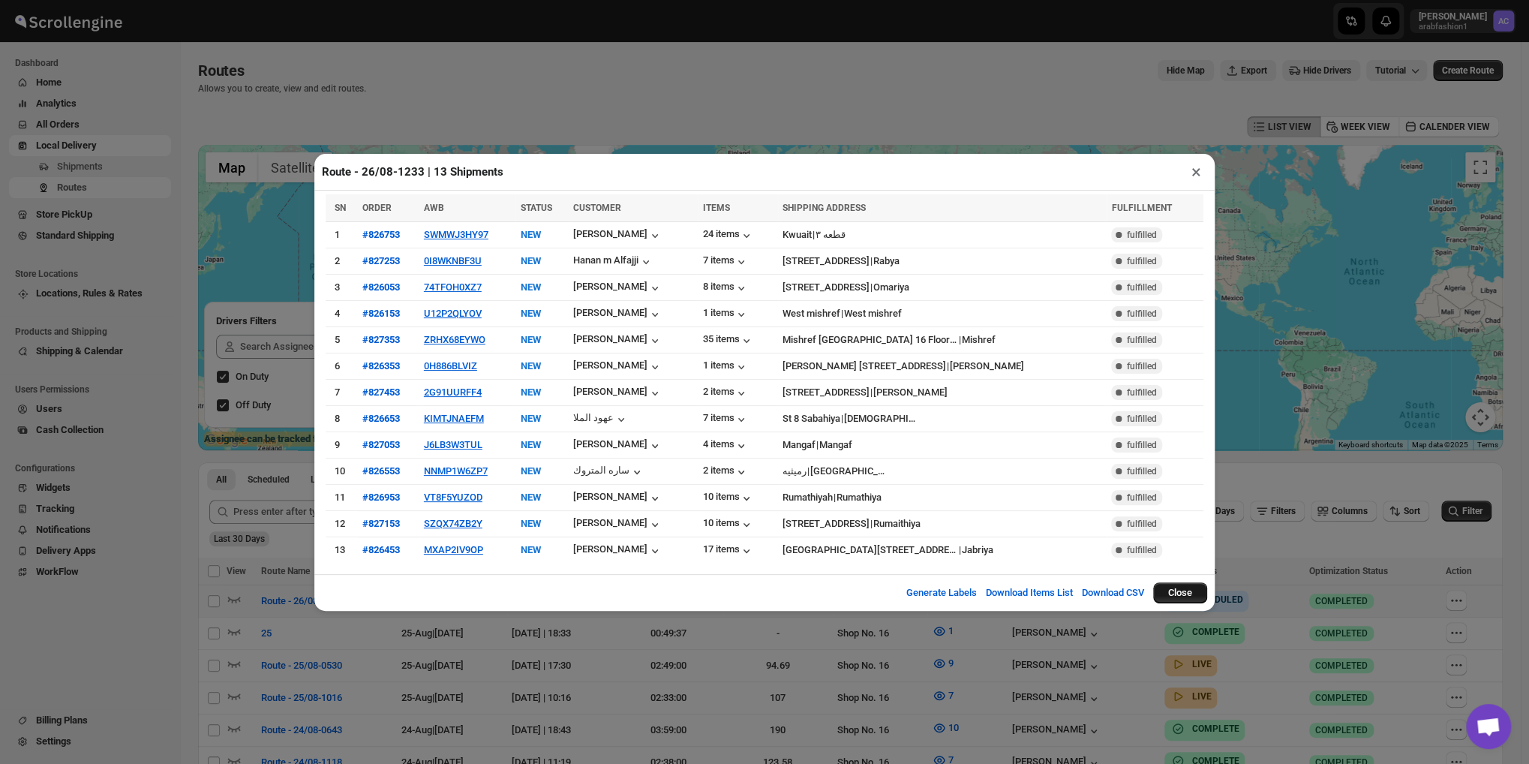
click at [1175, 586] on button "Close" at bounding box center [1180, 592] width 54 height 21
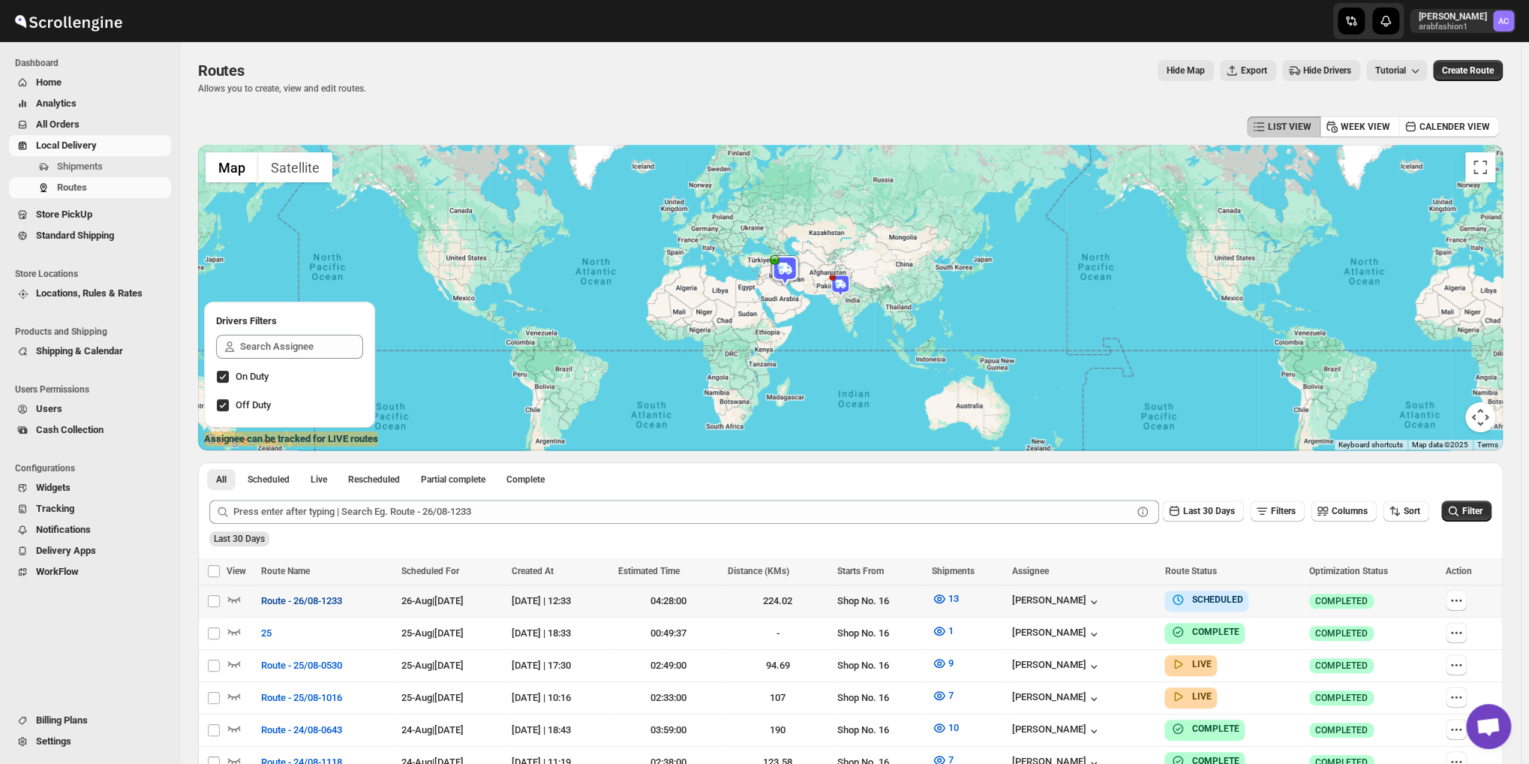
click at [314, 603] on span "Route - 26/08-1233" at bounding box center [301, 600] width 81 height 15
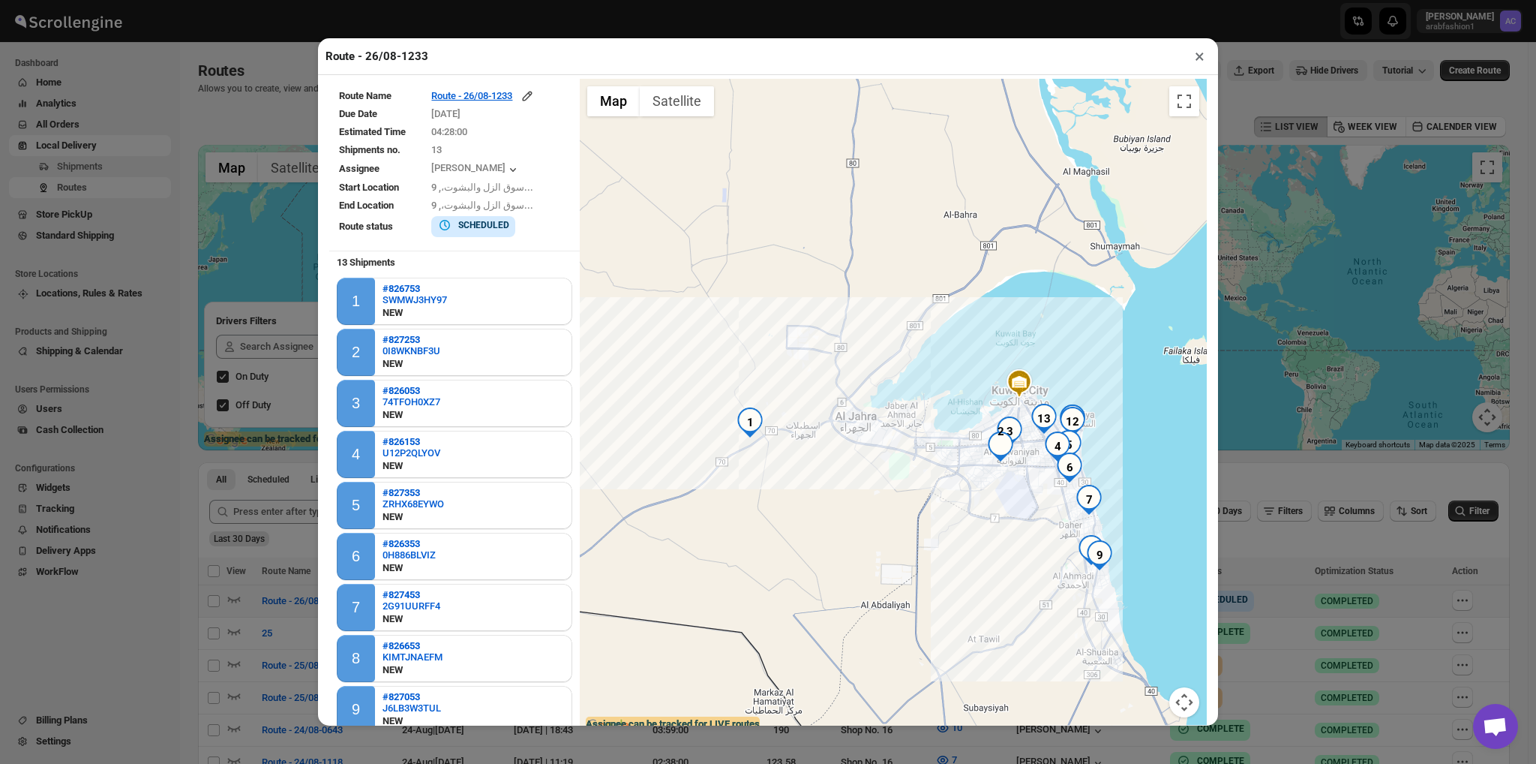
drag, startPoint x: 746, startPoint y: 566, endPoint x: 903, endPoint y: 556, distance: 157.1
click at [903, 556] on div at bounding box center [893, 407] width 627 height 656
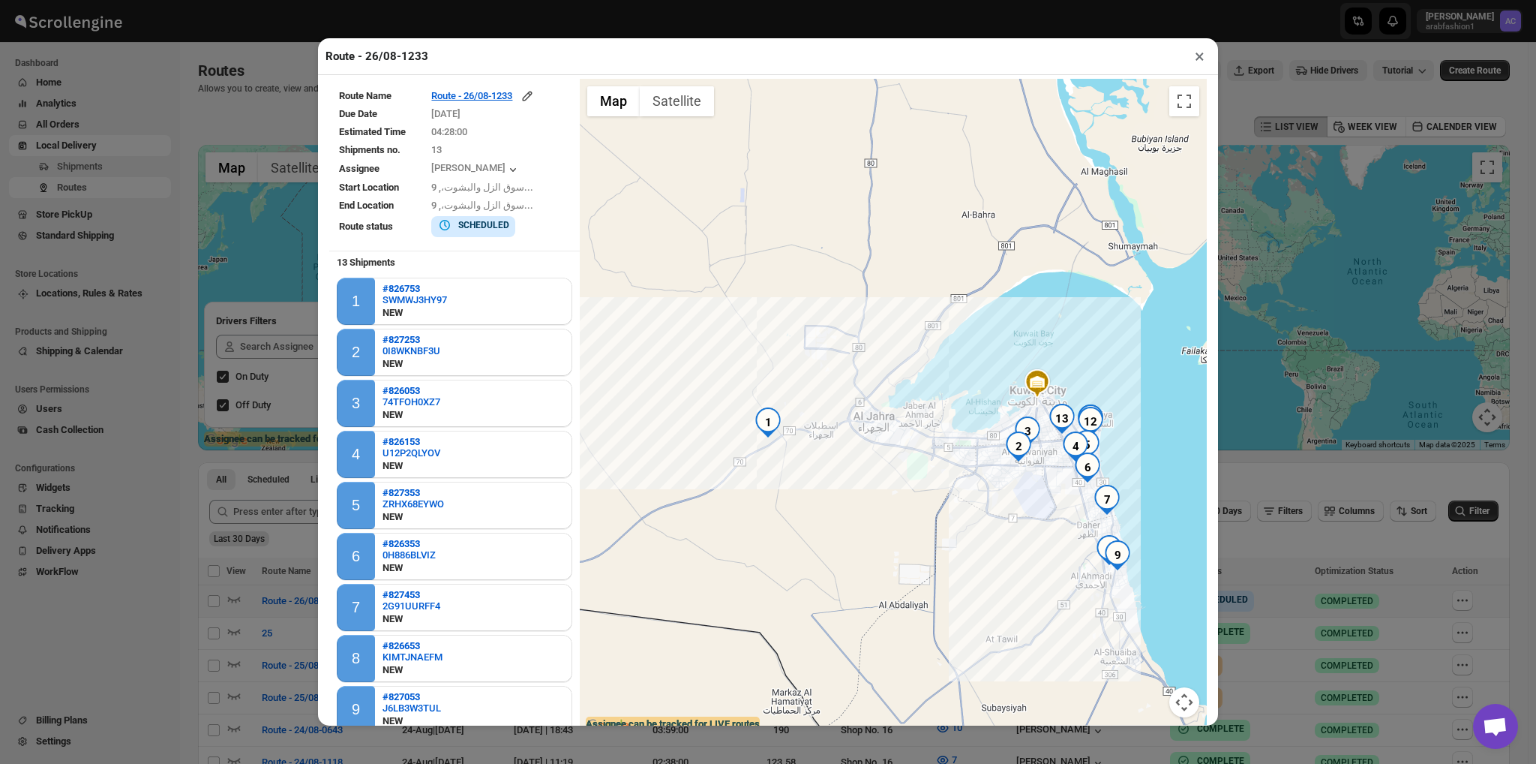
click at [761, 420] on img "1" at bounding box center [768, 422] width 30 height 30
click at [847, 356] on button "Close" at bounding box center [829, 368] width 36 height 36
click at [1016, 454] on img "2" at bounding box center [1019, 446] width 30 height 30
click at [1029, 433] on img "3" at bounding box center [1028, 431] width 30 height 30
click at [1085, 378] on button "Close" at bounding box center [1067, 392] width 36 height 36
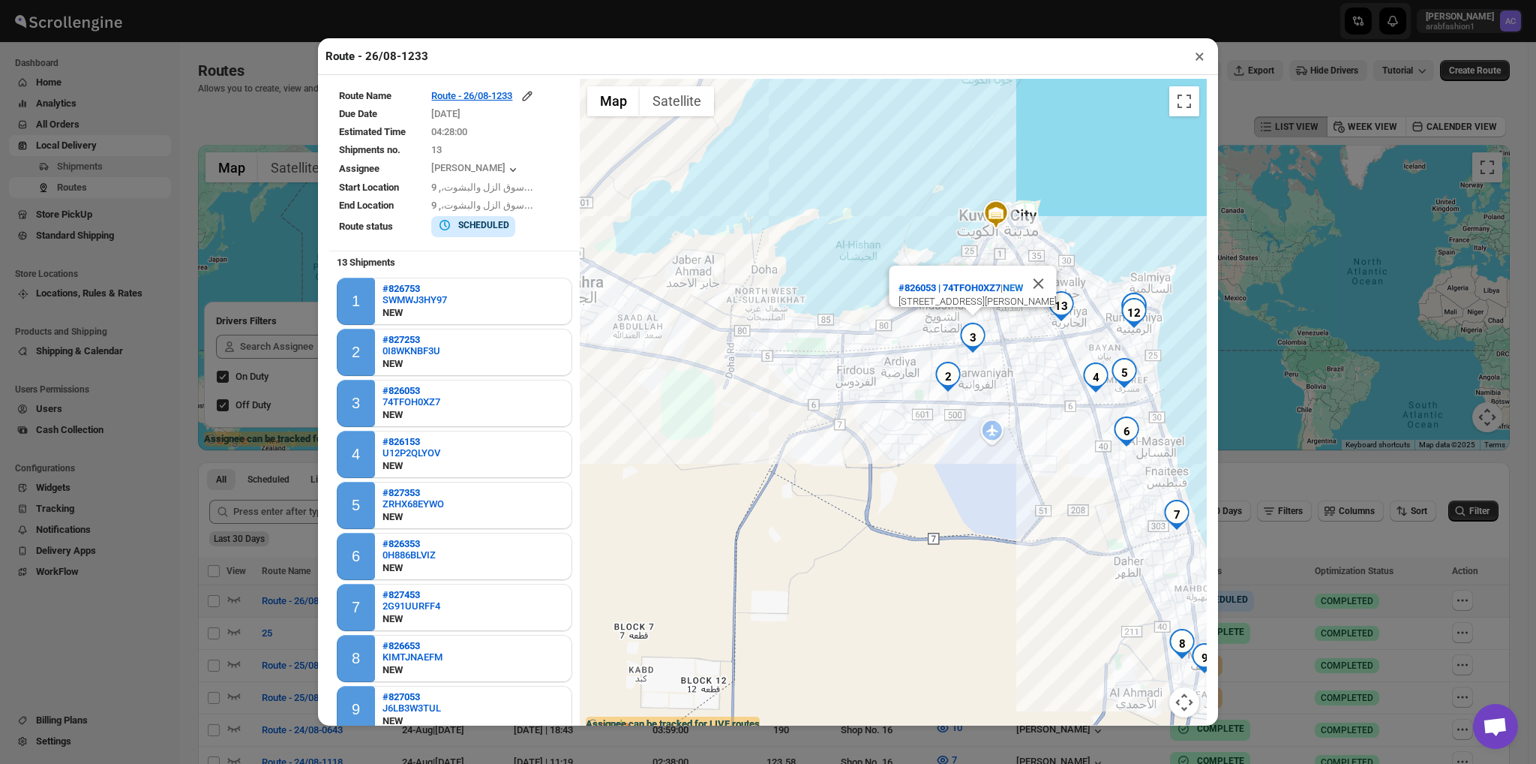
click at [1056, 508] on div "#826053 | 74TFOH0XZ7 | [STREET_ADDRESS][PERSON_NAME]" at bounding box center [893, 407] width 627 height 656
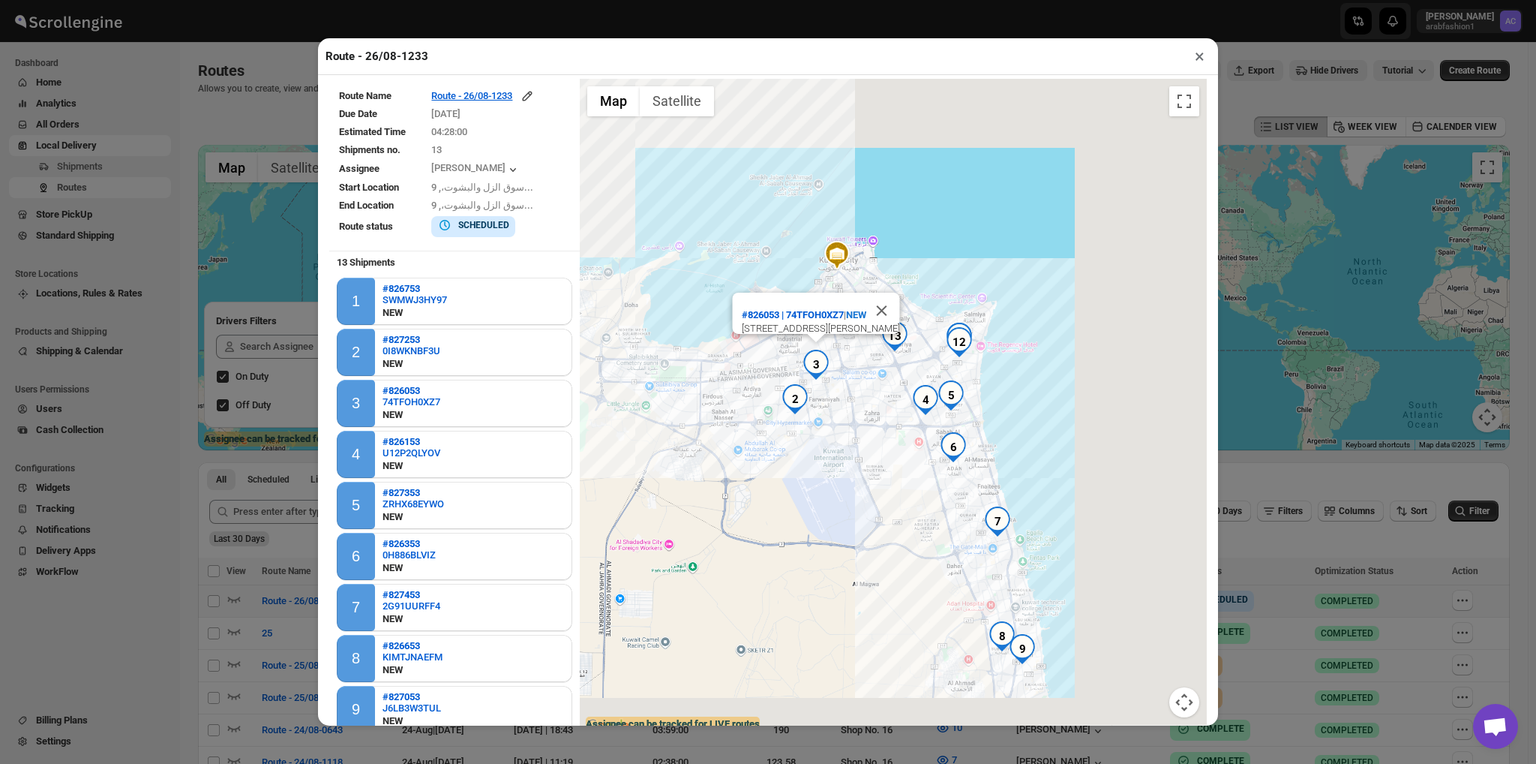
drag, startPoint x: 1028, startPoint y: 520, endPoint x: 874, endPoint y: 524, distance: 153.8
click at [874, 524] on div "#826053 | 74TFOH0XZ7 | [STREET_ADDRESS][PERSON_NAME]" at bounding box center [893, 407] width 627 height 656
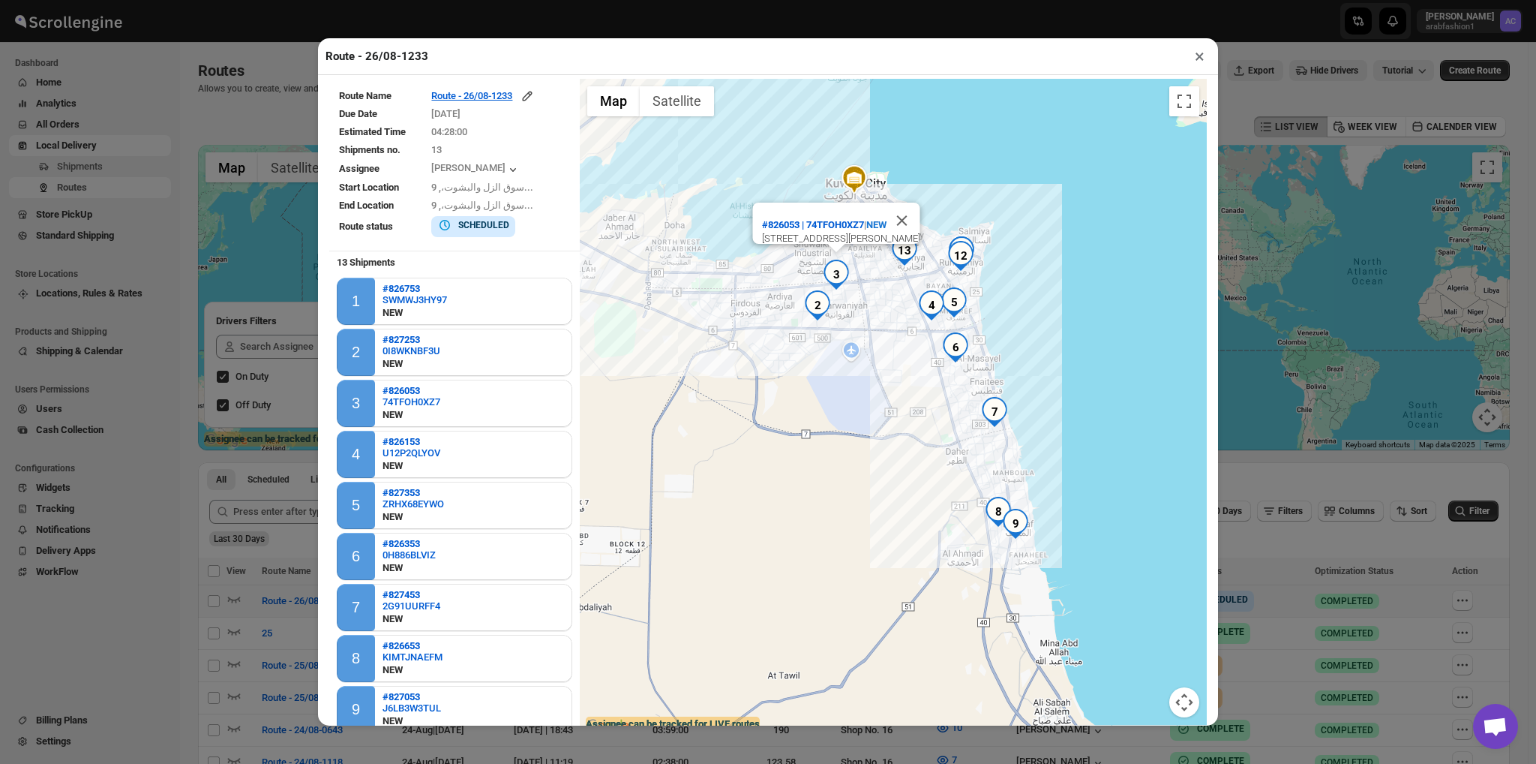
drag, startPoint x: 874, startPoint y: 524, endPoint x: 886, endPoint y: 416, distance: 109.4
click at [886, 416] on div "#826053 | 74TFOH0XZ7 | [STREET_ADDRESS][PERSON_NAME]" at bounding box center [893, 407] width 627 height 656
click at [1197, 62] on button "×" at bounding box center [1200, 56] width 22 height 21
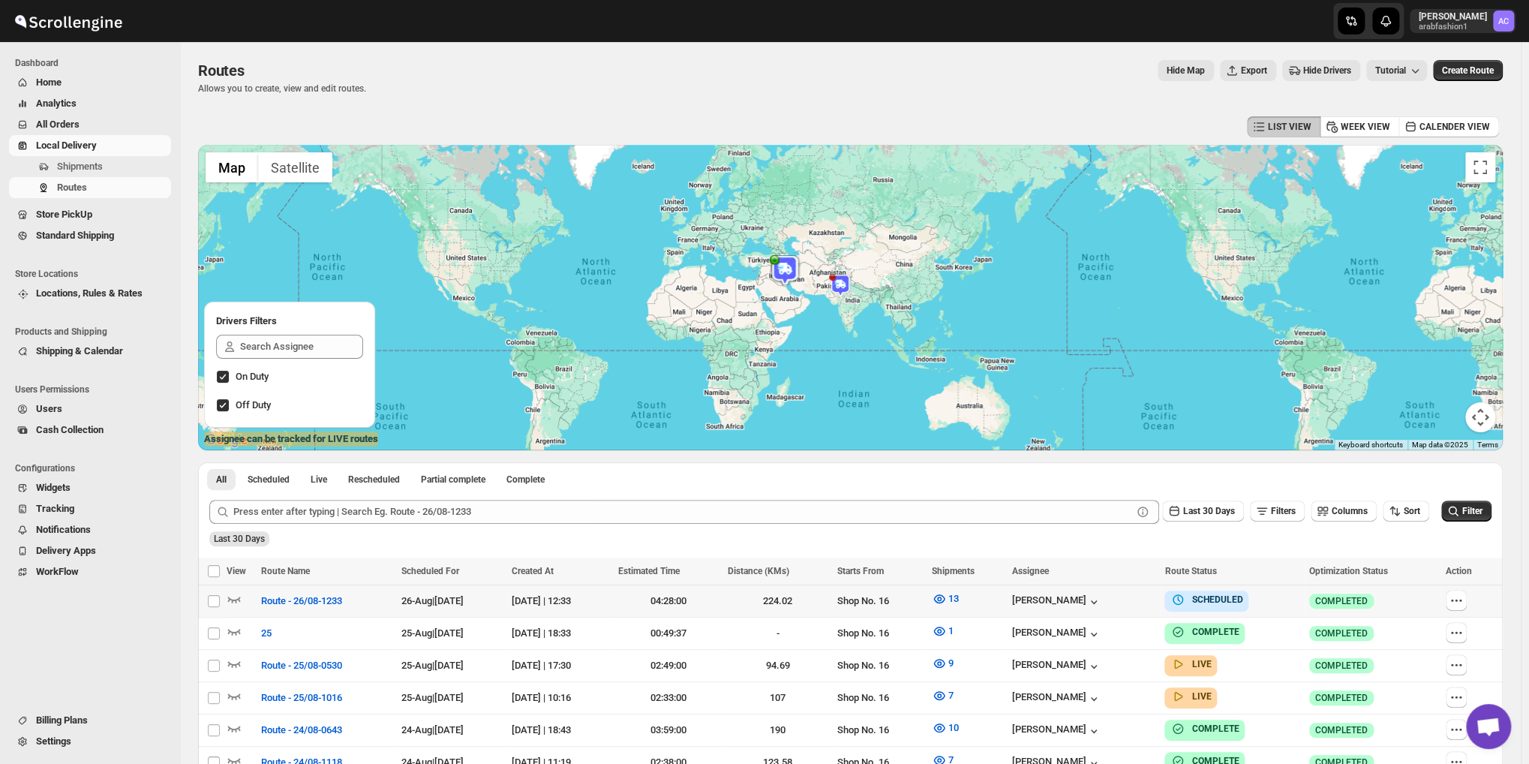
click at [926, 474] on div "All Scheduled Live Rescheduled Partial complete Complete More views All Schedul…" at bounding box center [850, 475] width 1304 height 26
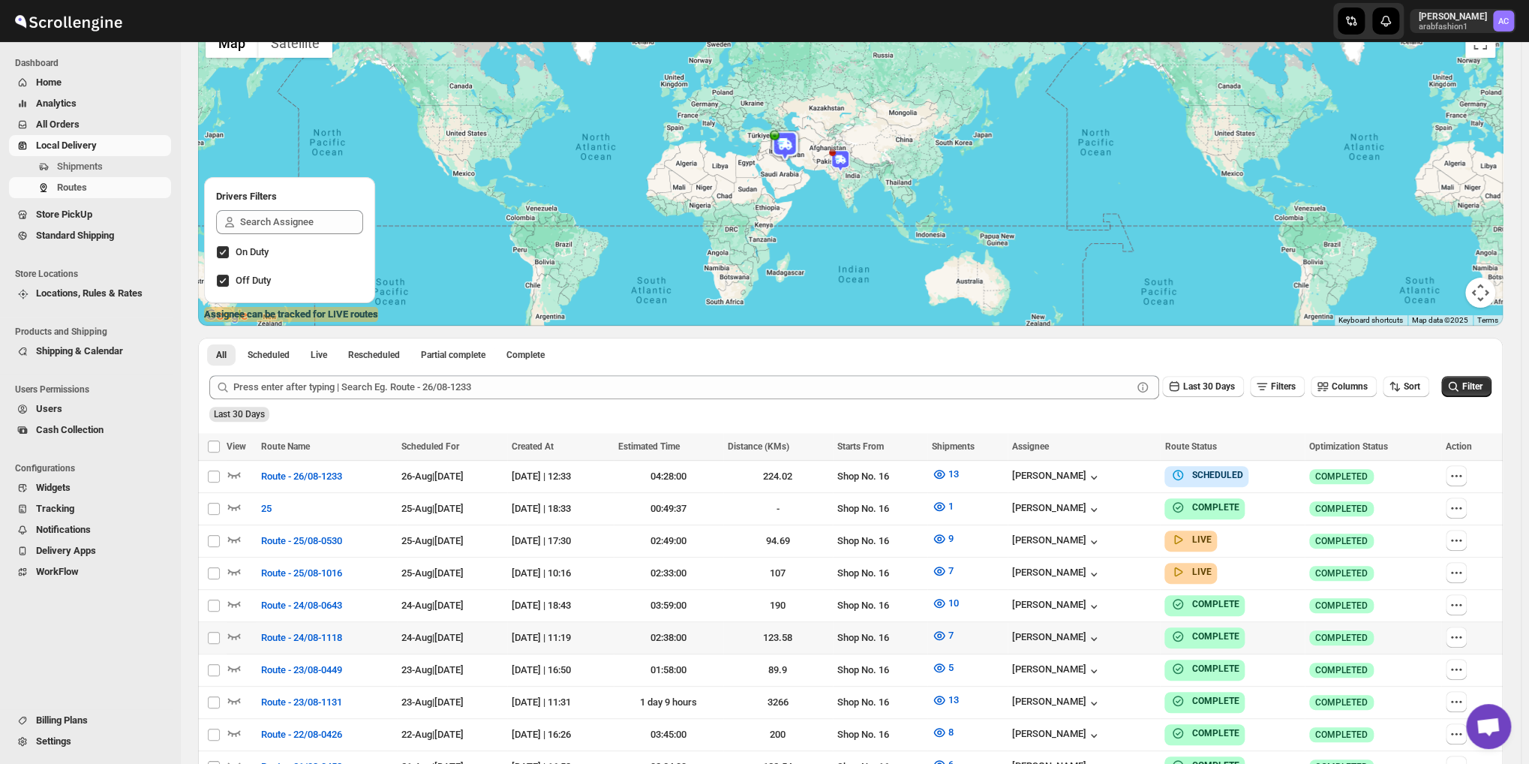
scroll to position [375, 0]
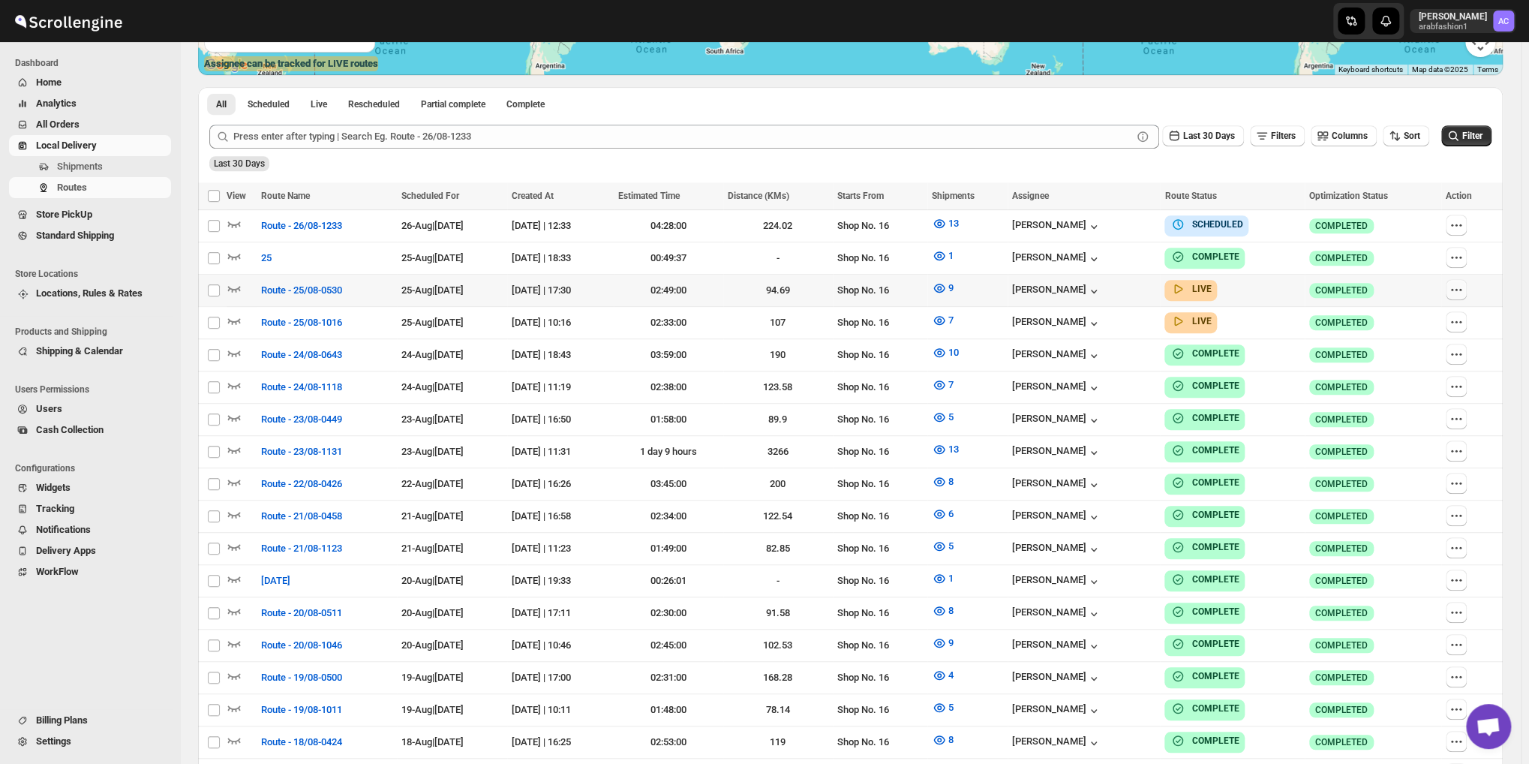
click at [1466, 284] on button "button" at bounding box center [1455, 289] width 21 height 21
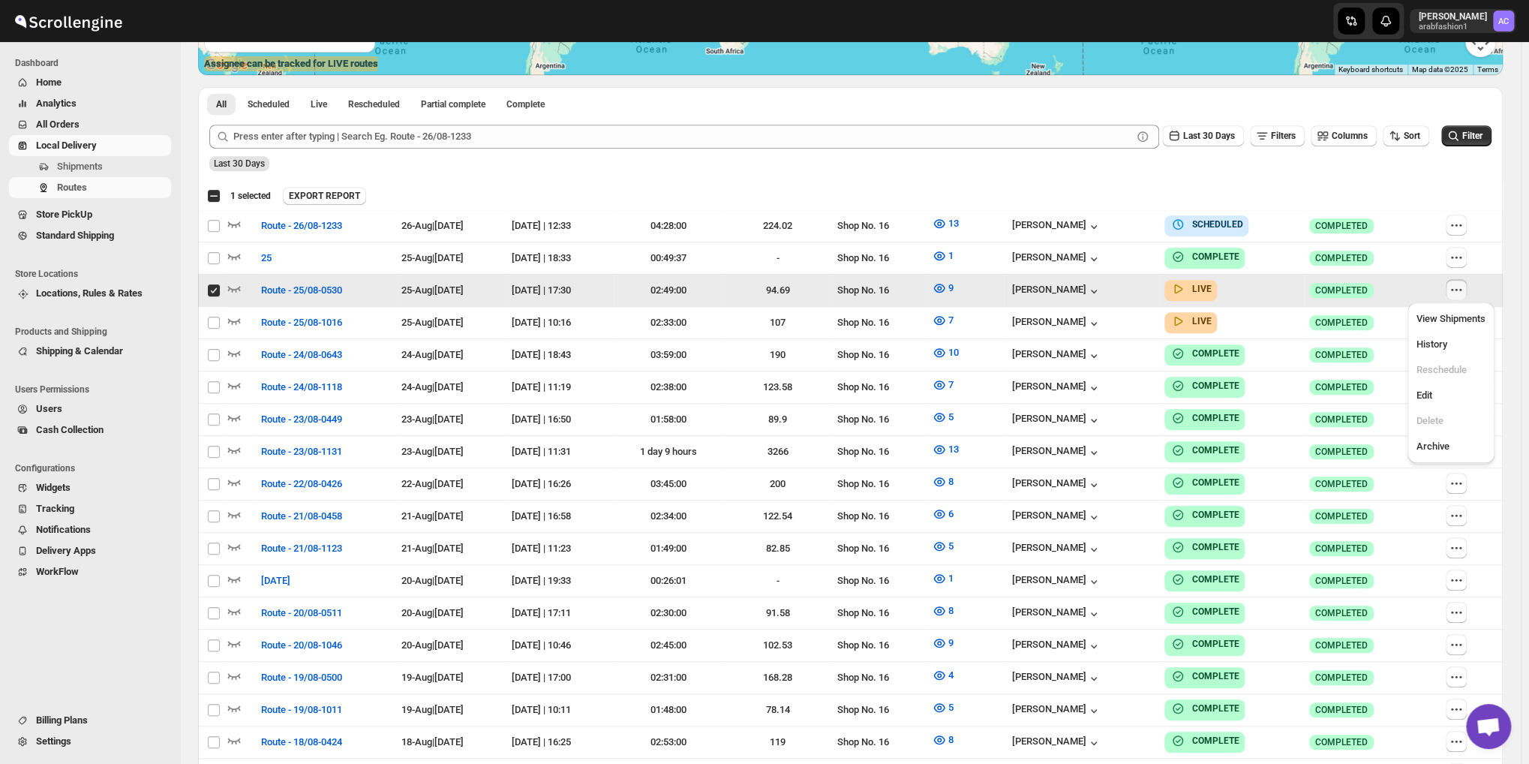
click at [1466, 284] on button "button" at bounding box center [1455, 289] width 21 height 21
checkbox input "false"
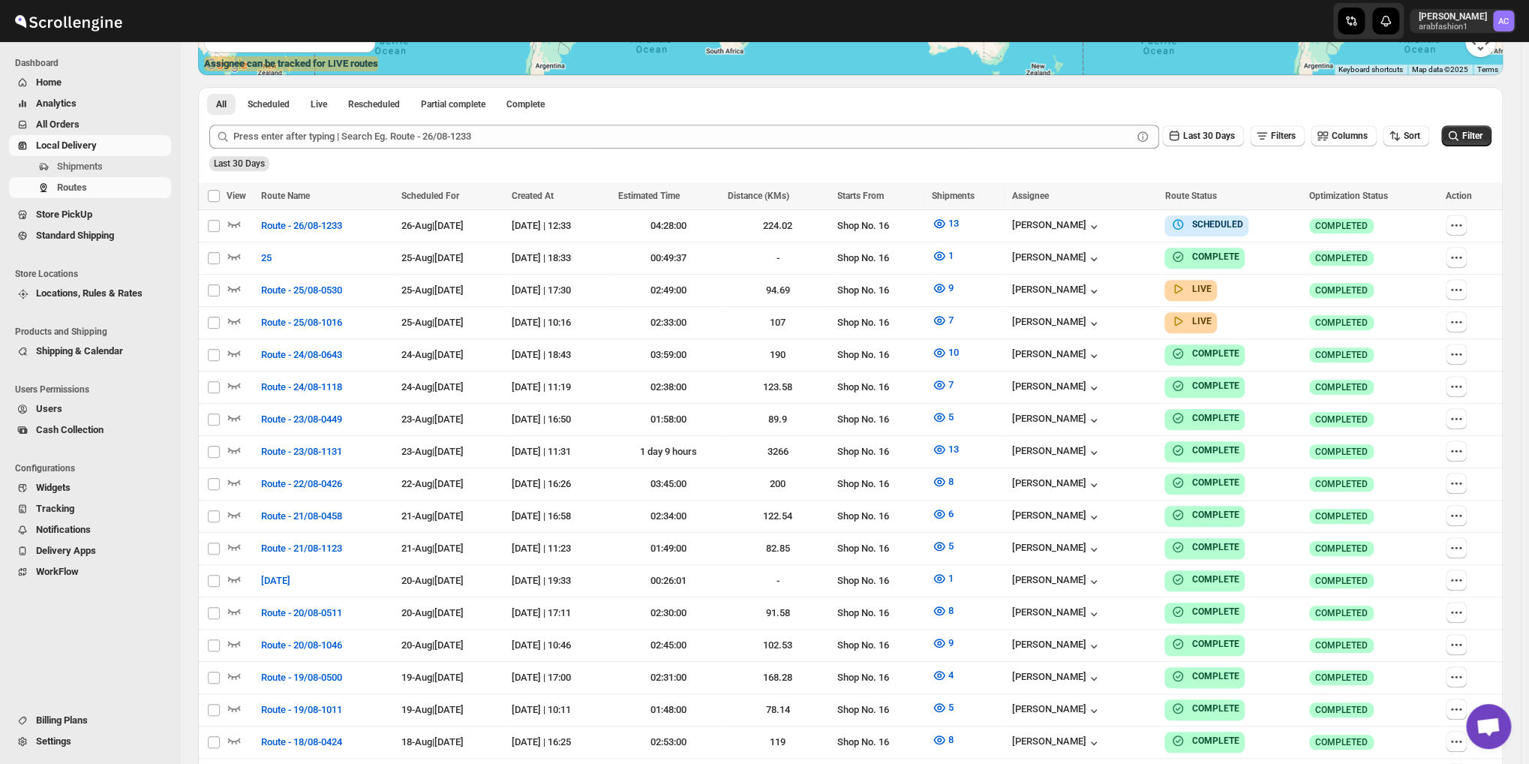
click at [599, 103] on ul "All Scheduled Live Rescheduled Partial complete Complete More views" at bounding box center [407, 103] width 407 height 21
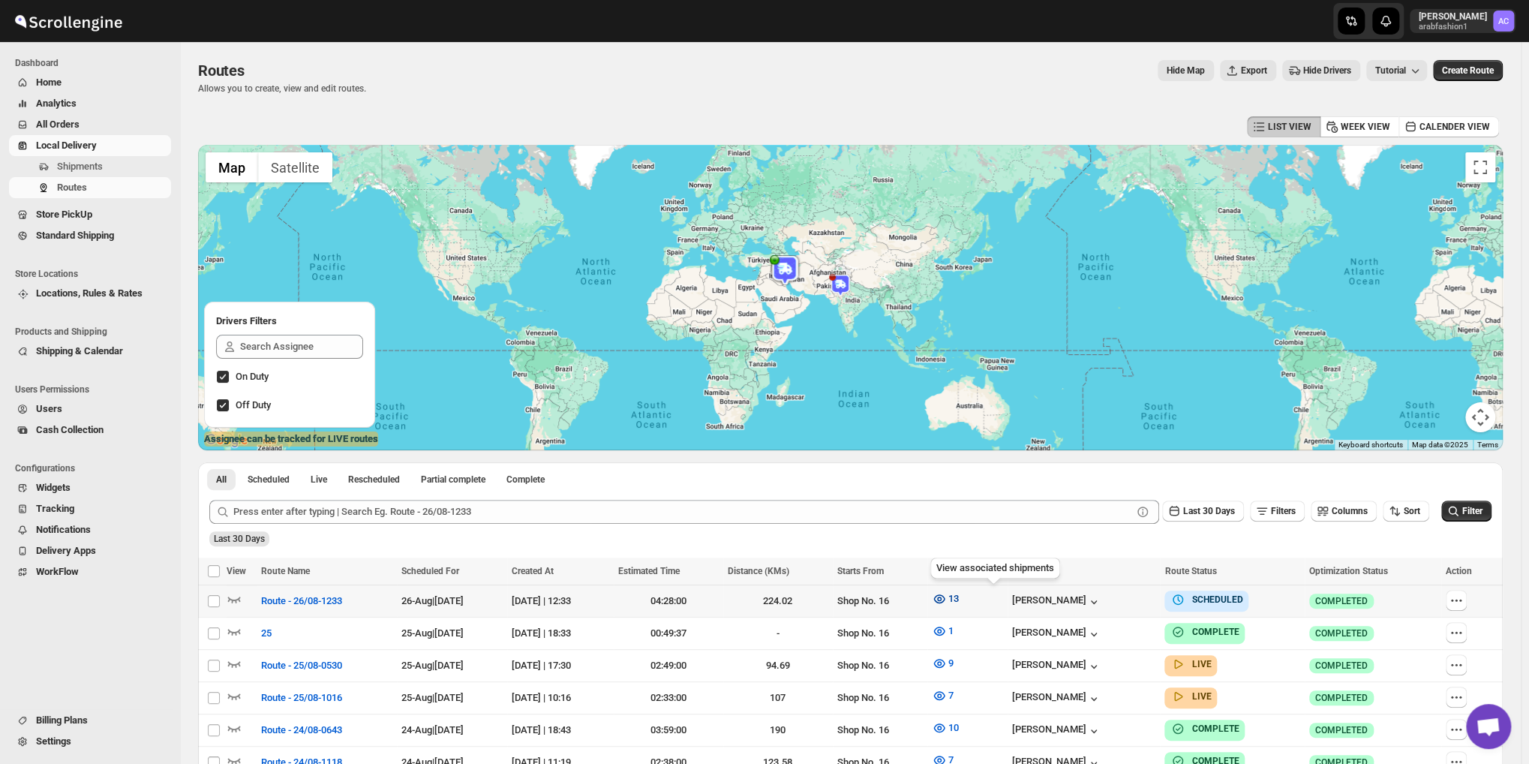
click at [959, 595] on span "13" at bounding box center [953, 598] width 11 height 11
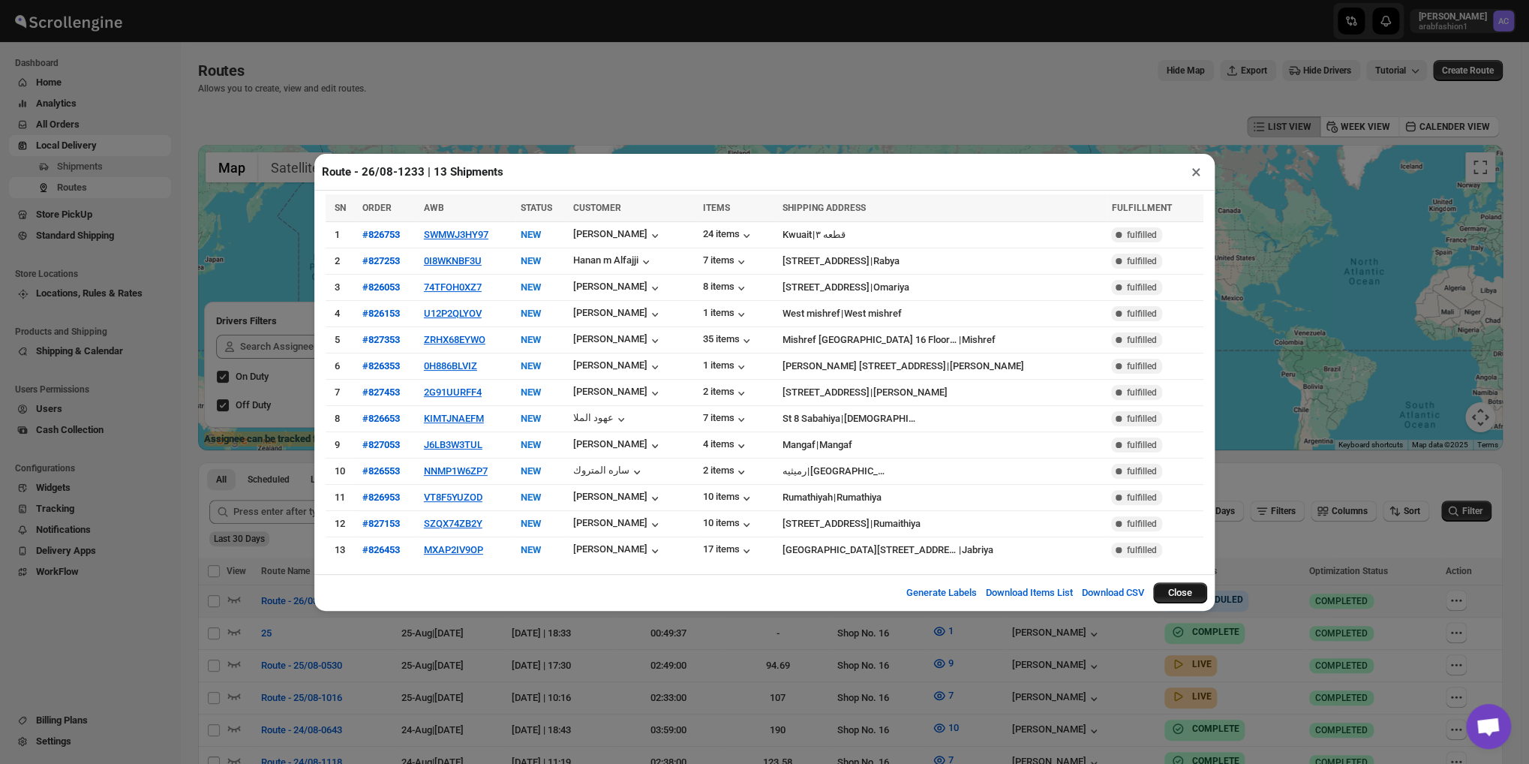
click at [1187, 584] on button "Close" at bounding box center [1180, 592] width 54 height 21
